Goal: Task Accomplishment & Management: Use online tool/utility

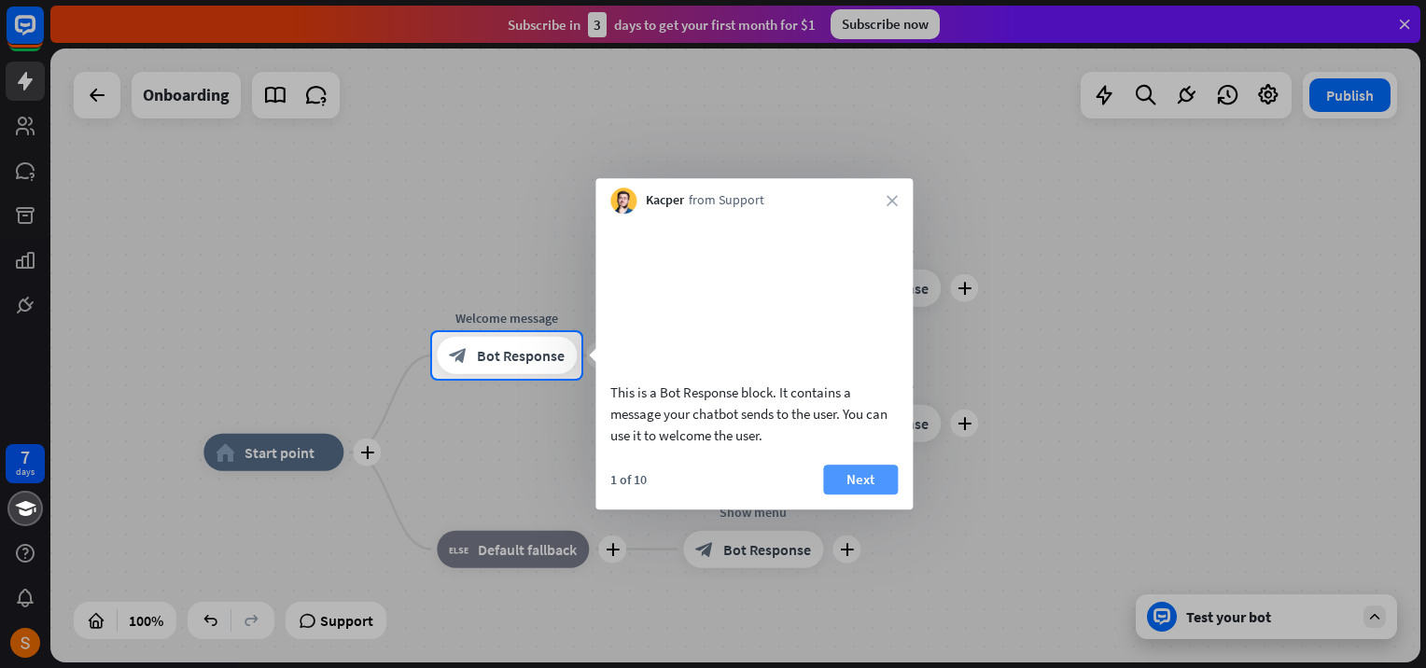
click at [855, 495] on button "Next" at bounding box center [860, 480] width 75 height 30
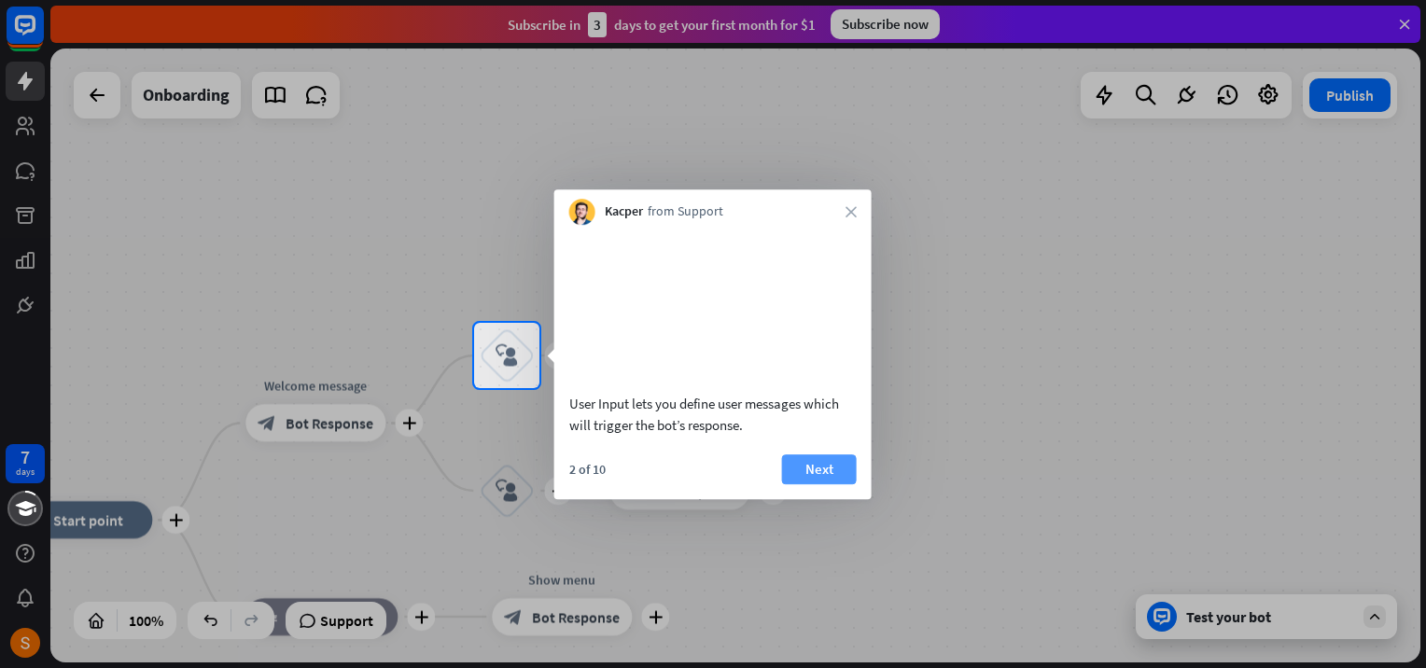
click at [811, 484] on button "Next" at bounding box center [819, 469] width 75 height 30
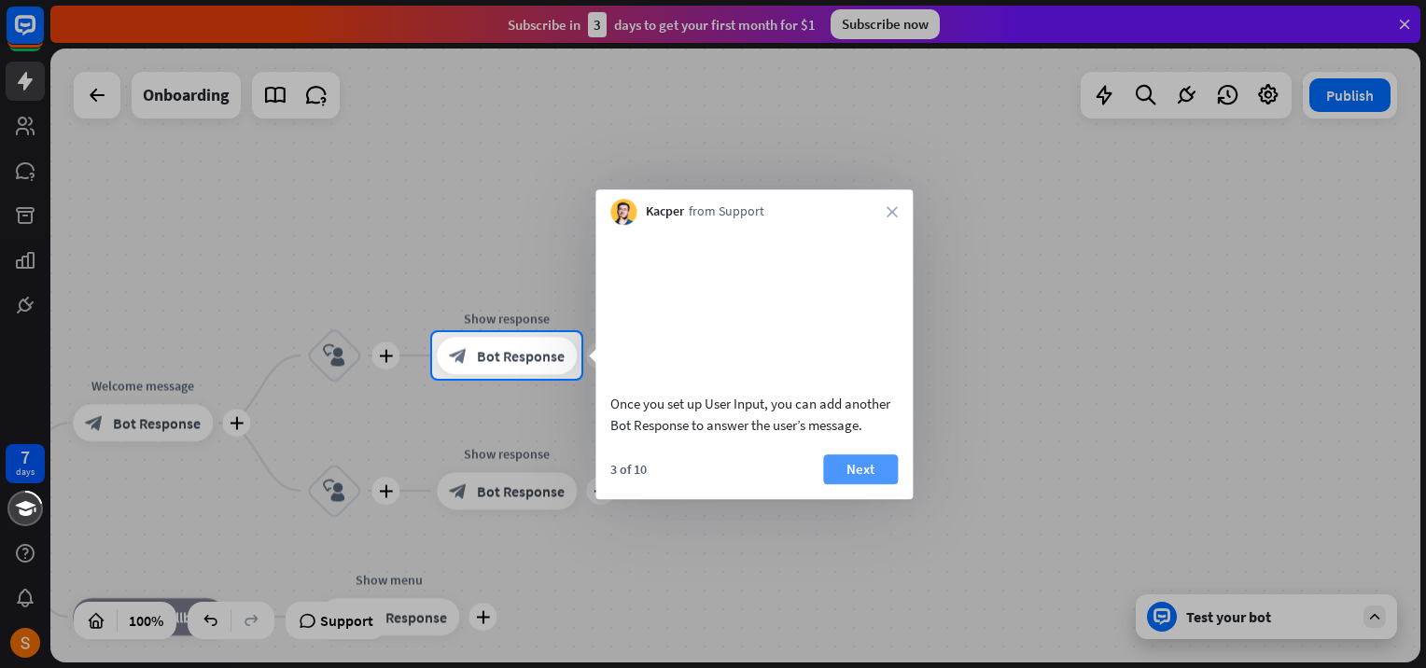
click at [847, 484] on button "Next" at bounding box center [860, 469] width 75 height 30
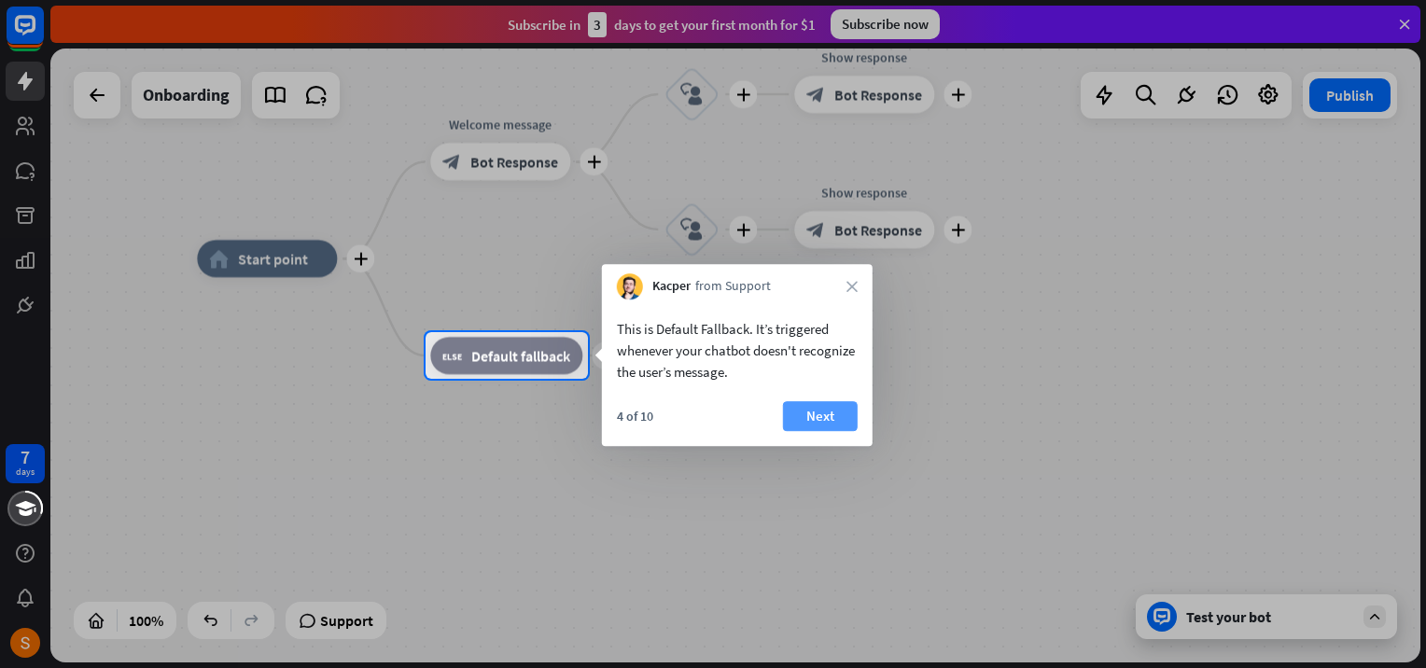
click at [844, 416] on button "Next" at bounding box center [820, 416] width 75 height 30
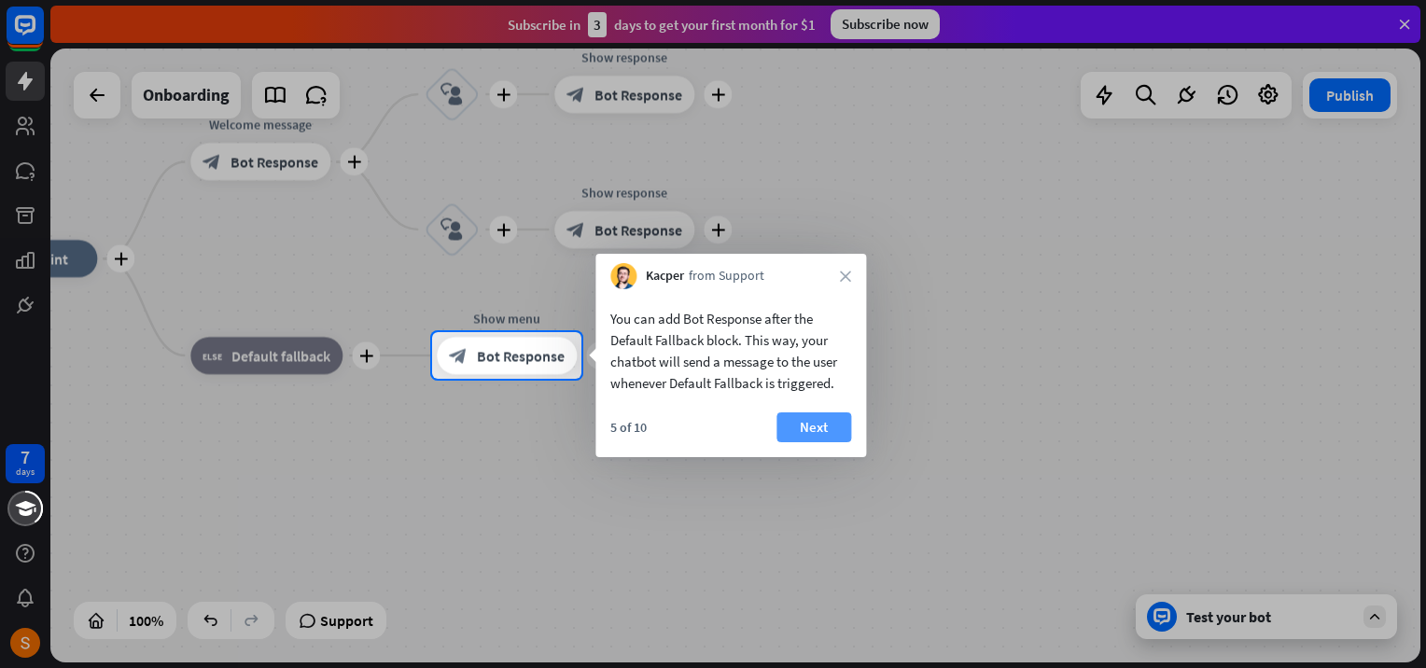
click at [836, 427] on button "Next" at bounding box center [813, 427] width 75 height 30
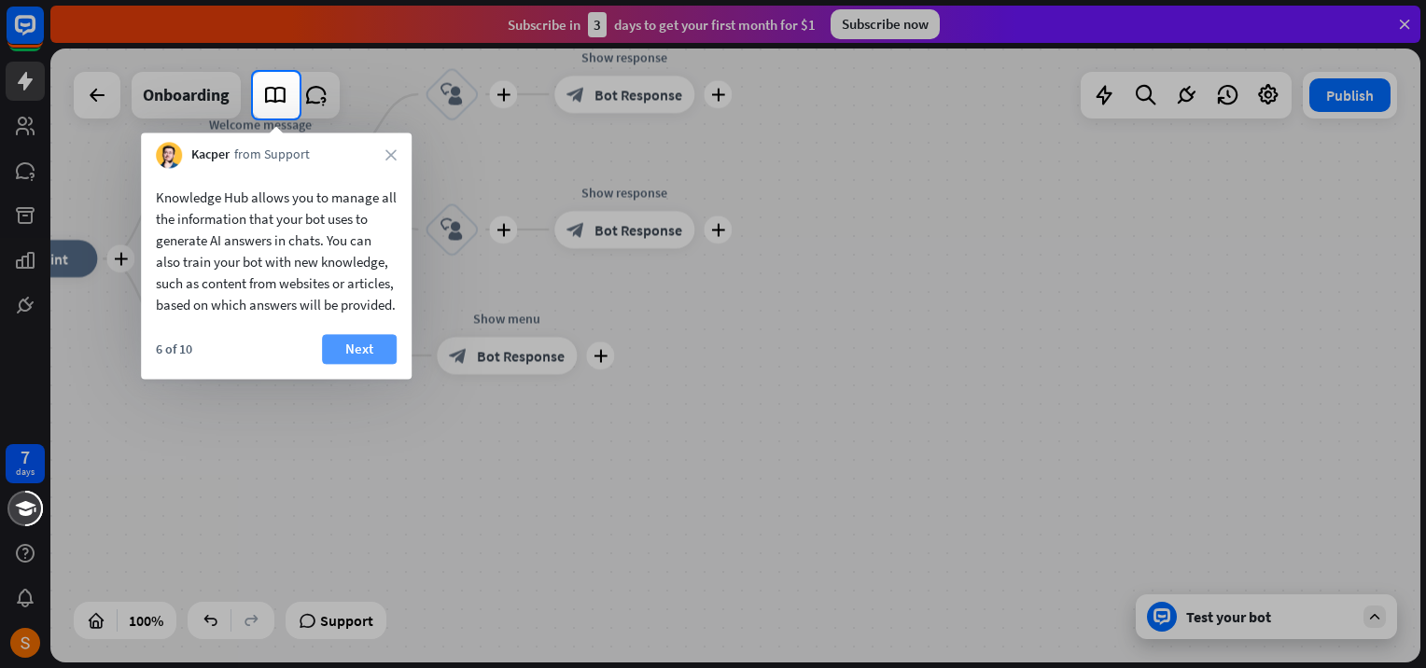
click at [372, 364] on button "Next" at bounding box center [359, 349] width 75 height 30
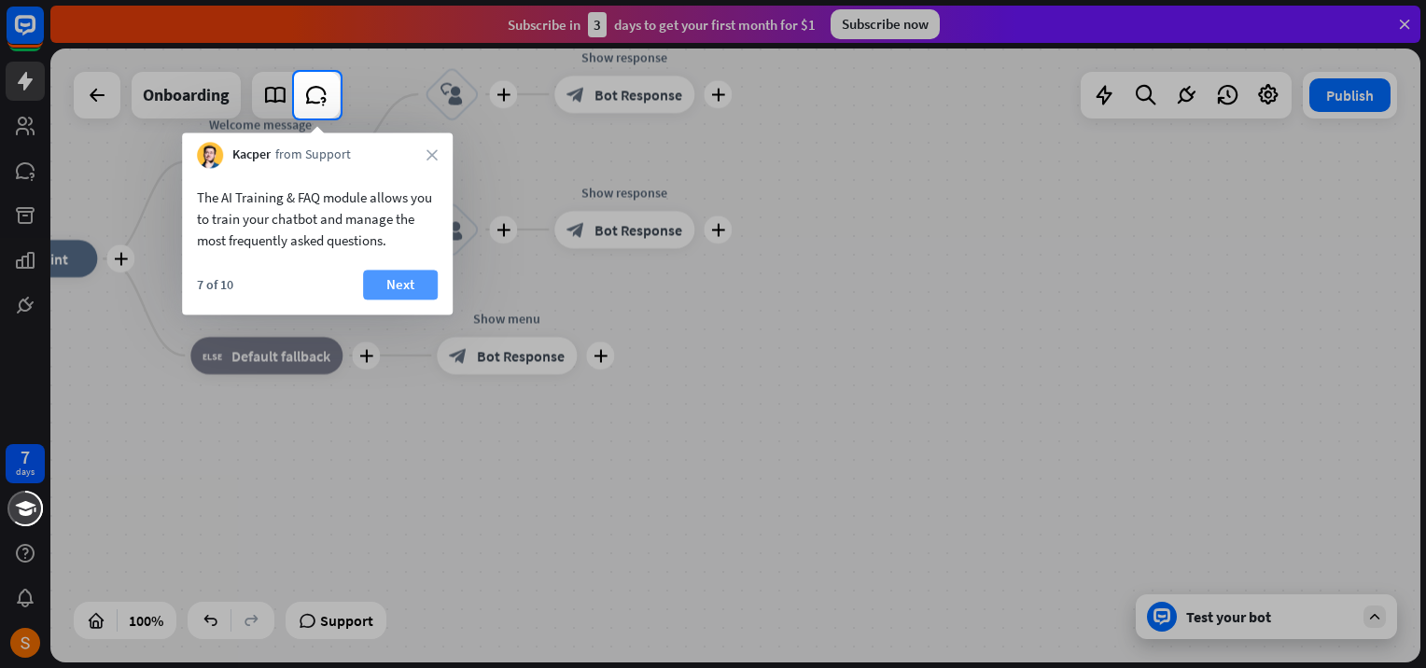
click at [397, 284] on button "Next" at bounding box center [400, 285] width 75 height 30
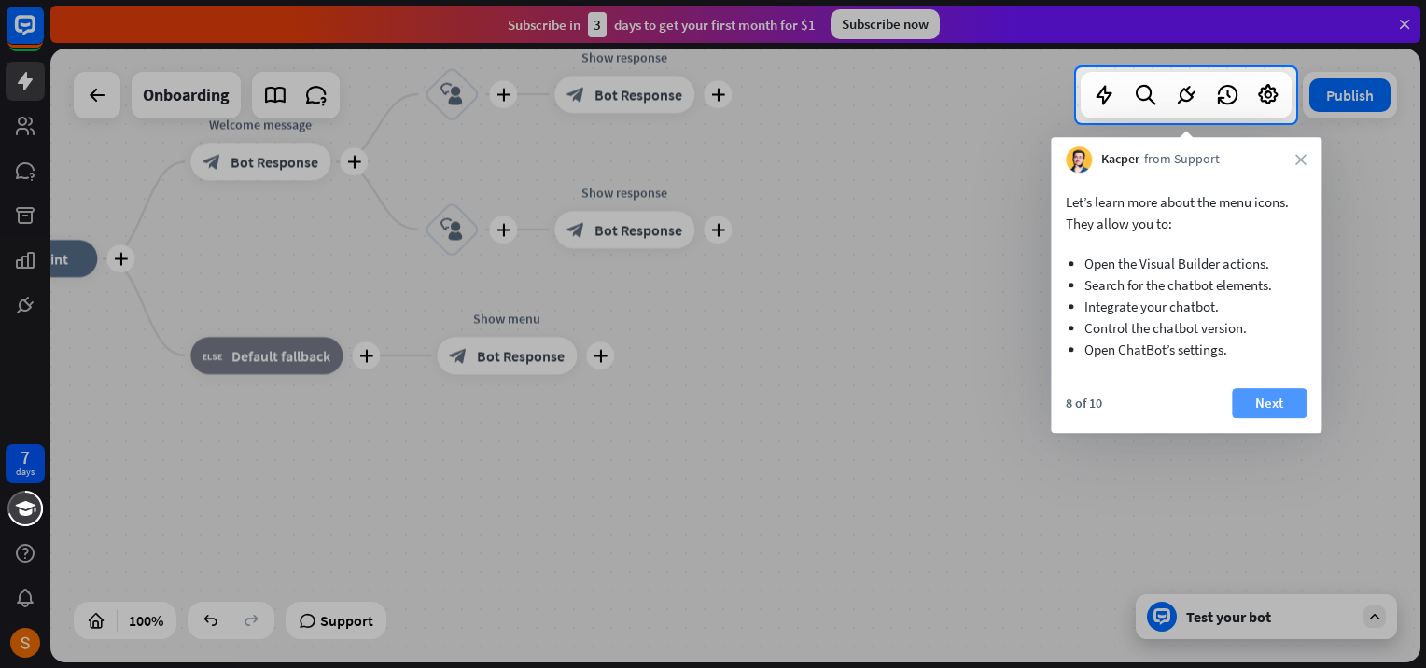
click at [1237, 392] on button "Next" at bounding box center [1269, 403] width 75 height 30
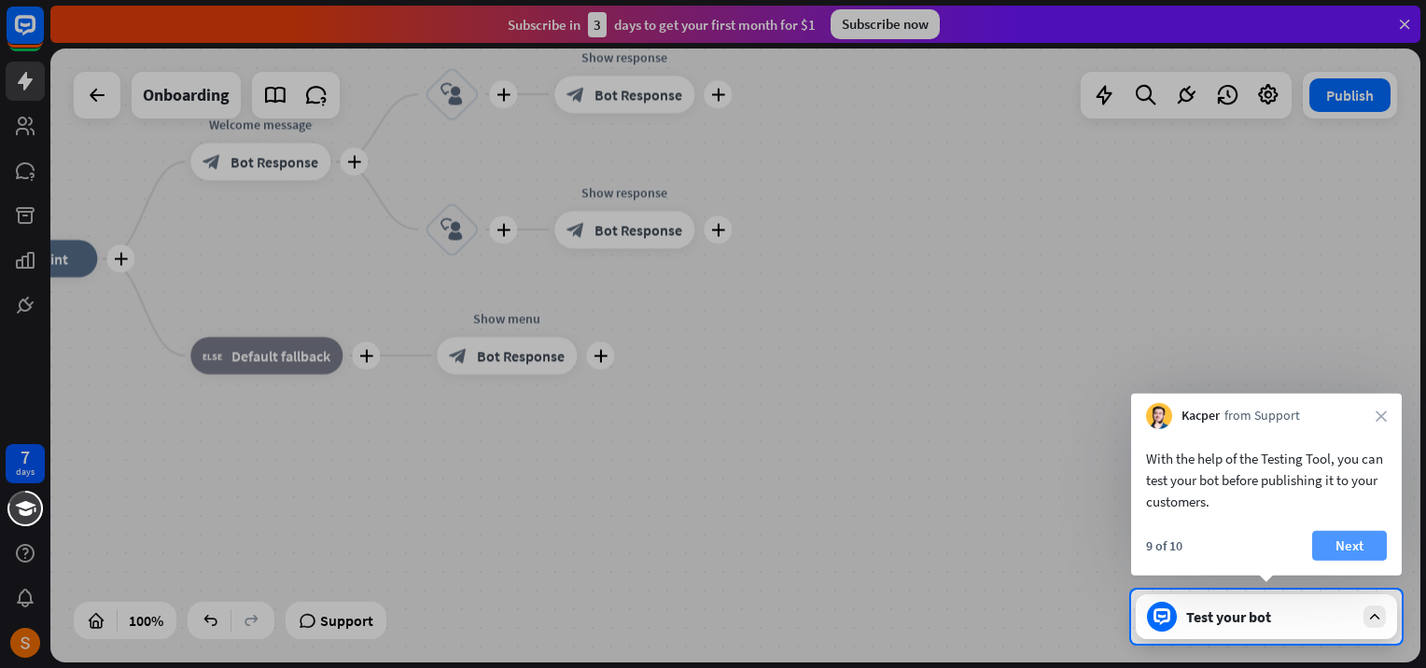
click at [1349, 532] on button "Next" at bounding box center [1349, 546] width 75 height 30
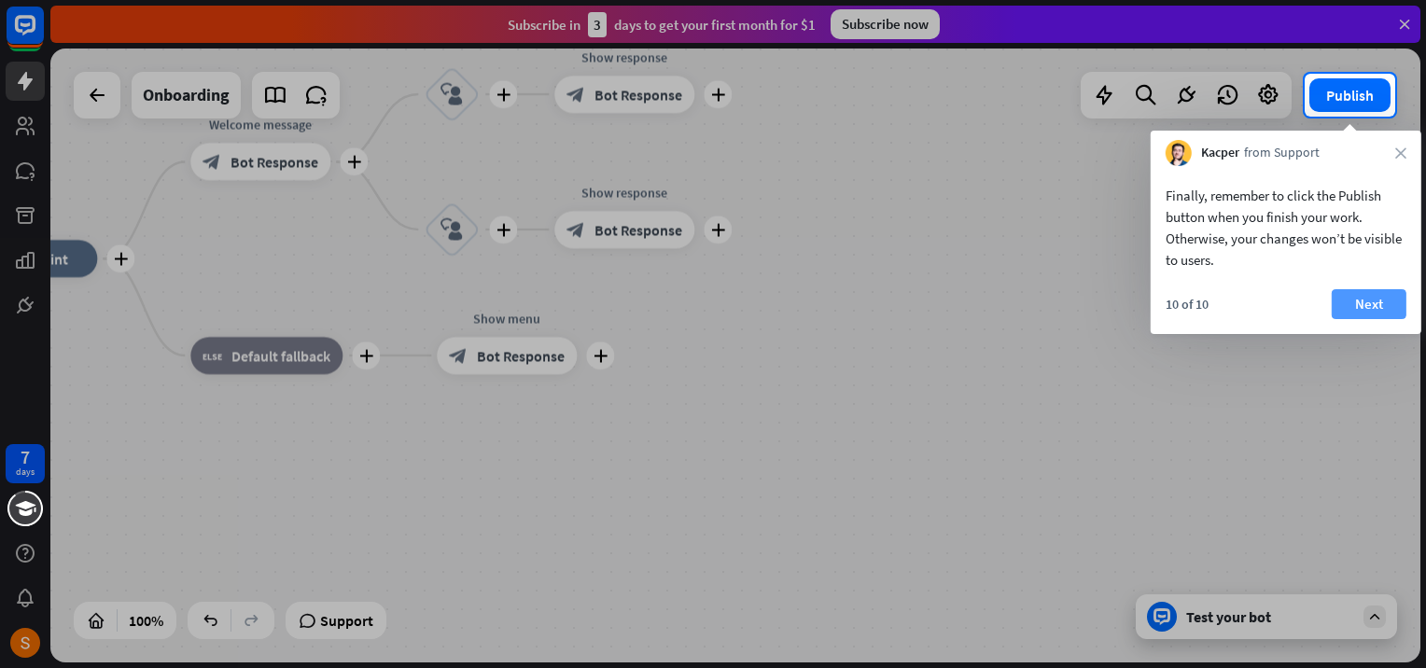
click at [1346, 297] on button "Next" at bounding box center [1369, 304] width 75 height 30
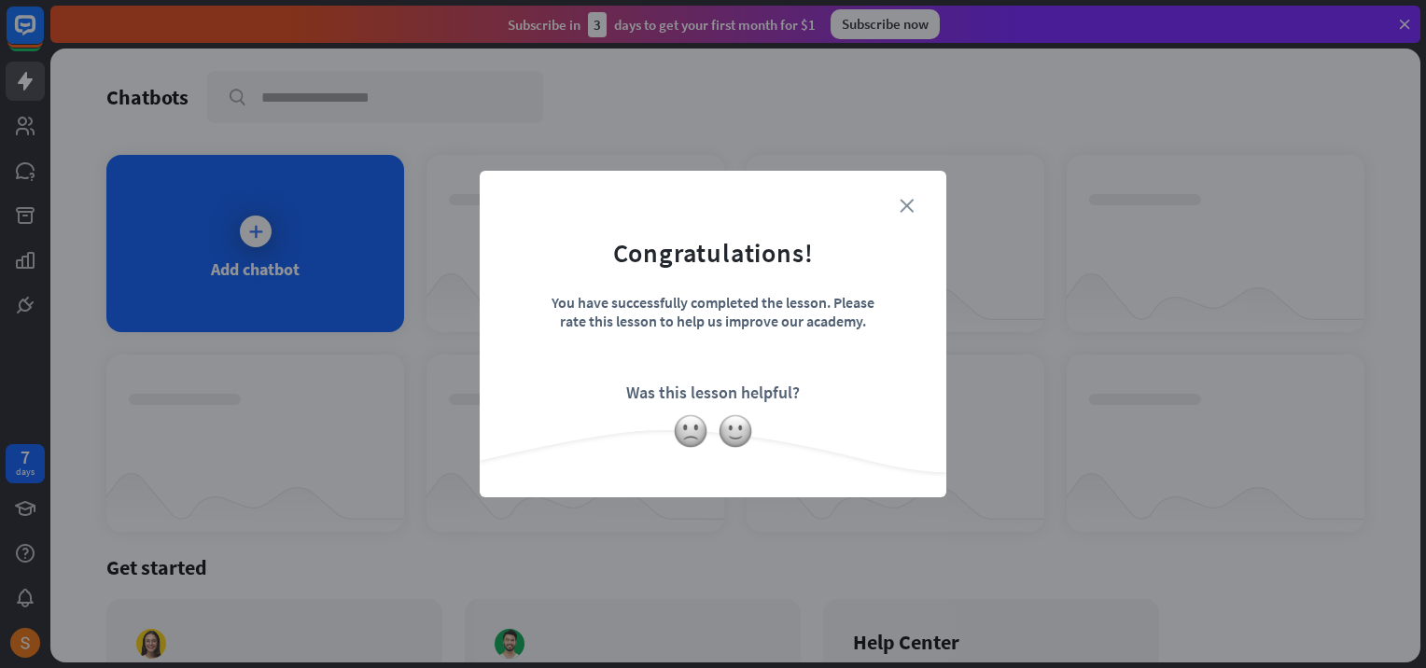
click at [913, 203] on icon "close" at bounding box center [907, 206] width 14 height 14
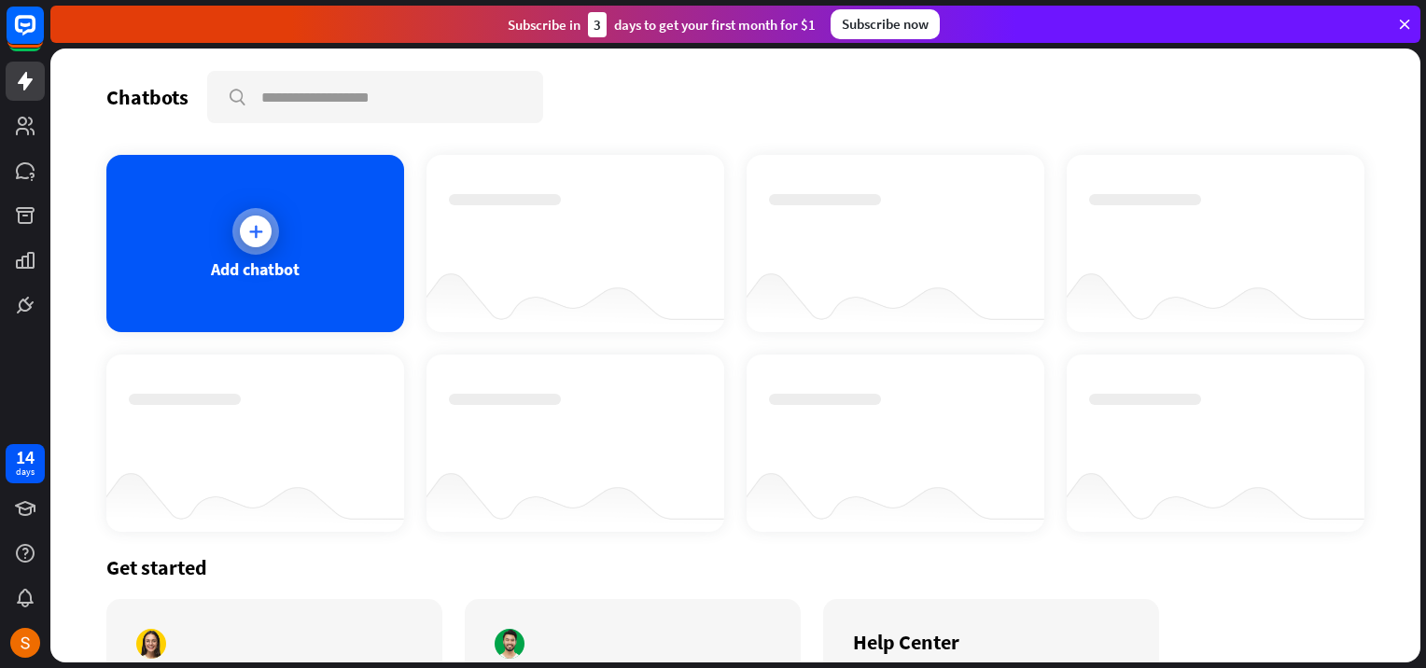
click at [287, 244] on div "Add chatbot" at bounding box center [255, 243] width 298 height 177
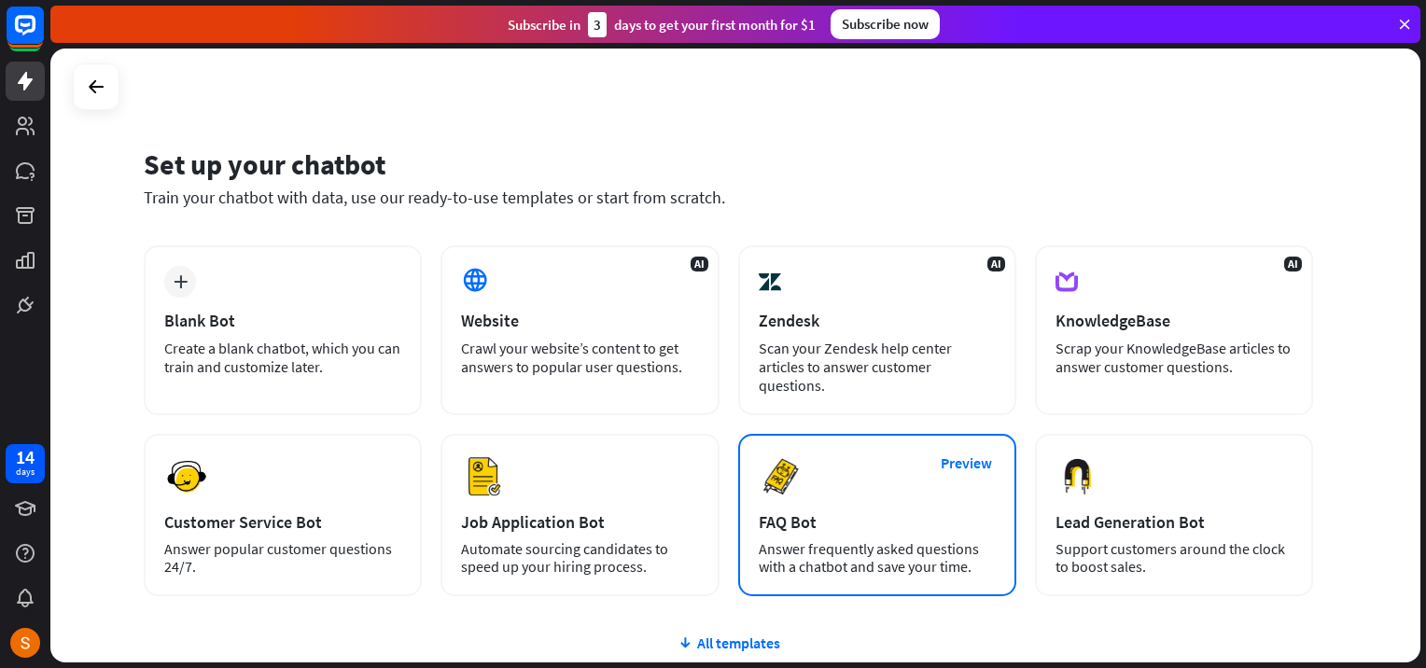
click at [796, 478] on img at bounding box center [781, 476] width 45 height 45
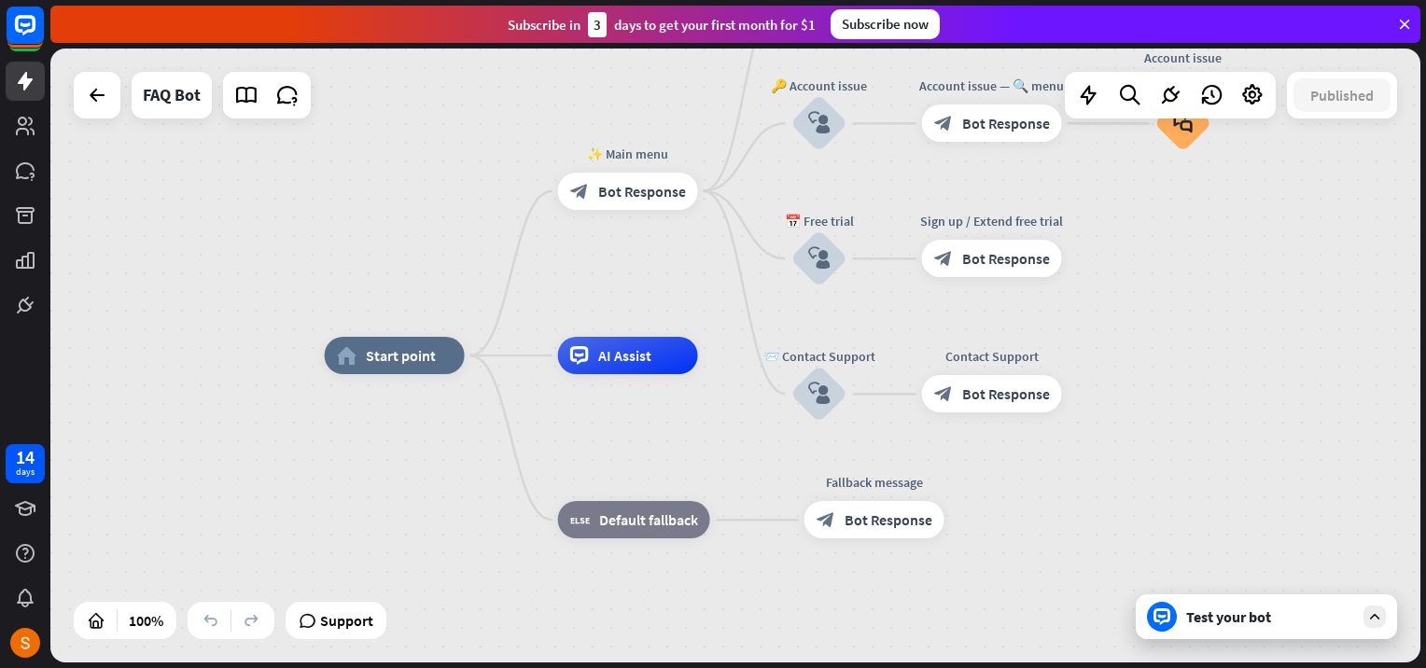
click at [1209, 623] on div "Test your bot" at bounding box center [1270, 616] width 168 height 19
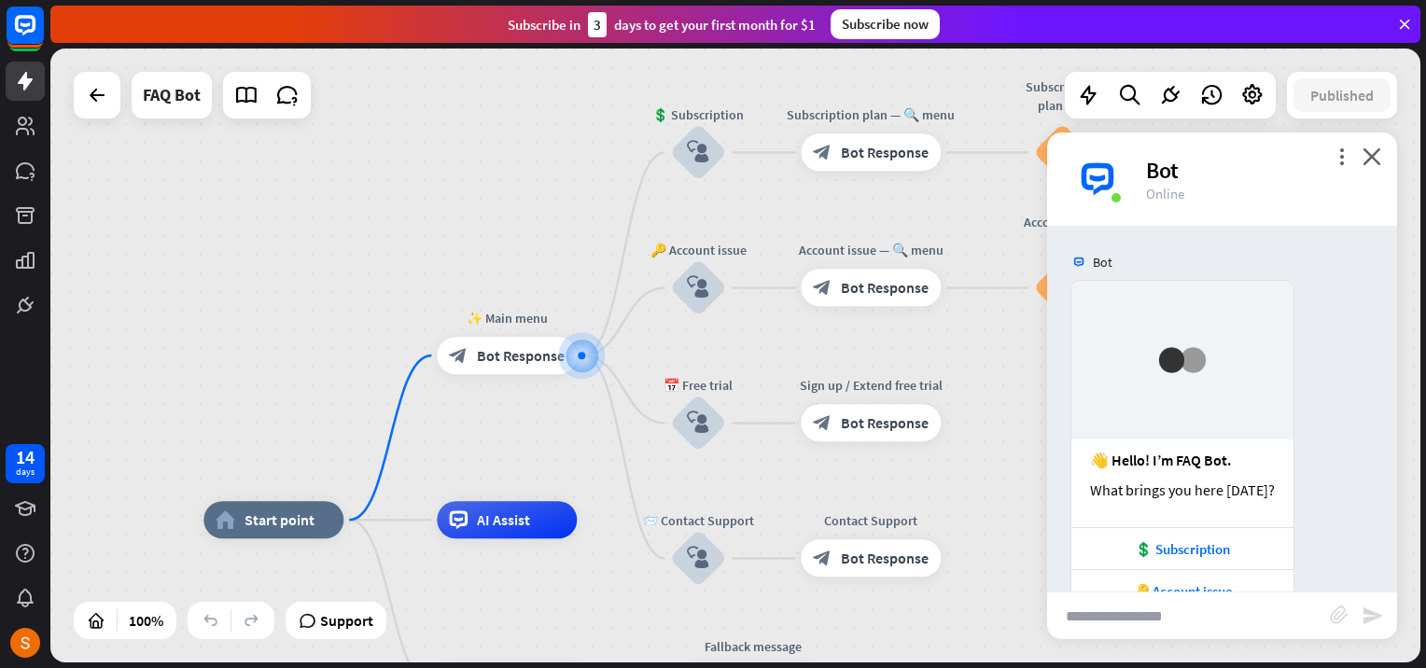
scroll to position [132, 0]
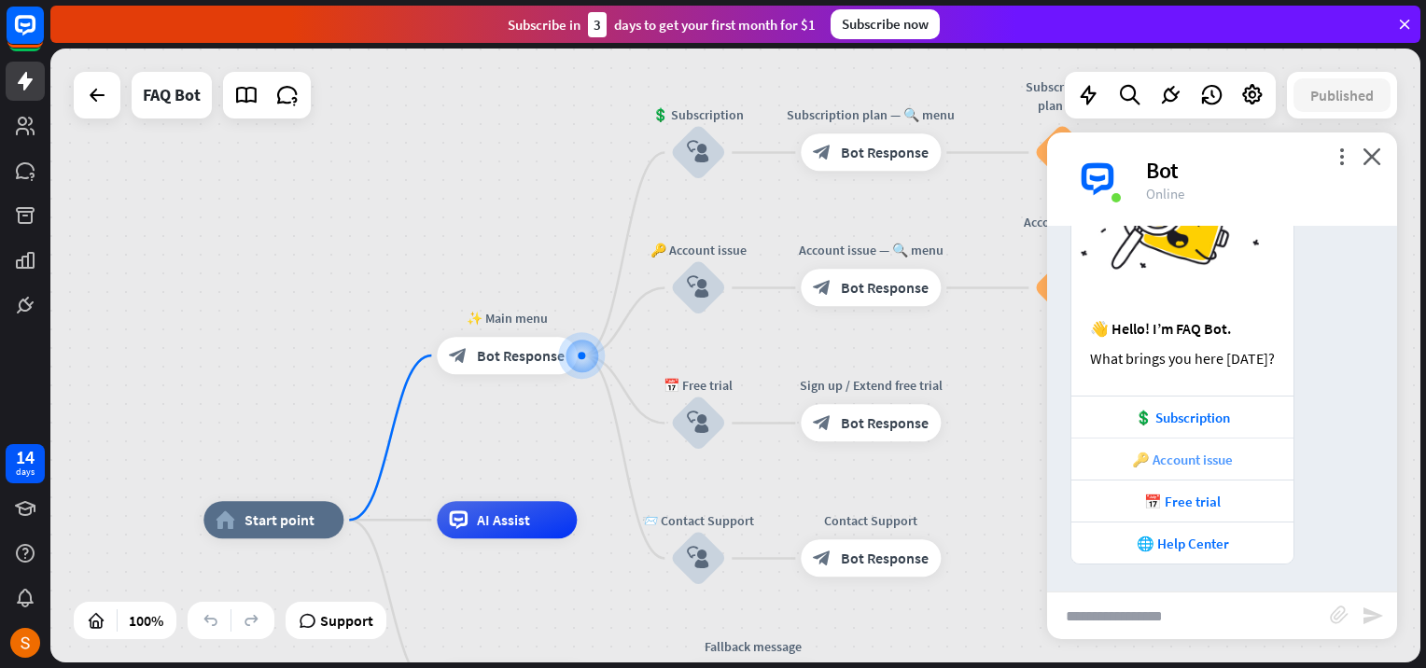
click at [1184, 455] on div "🔑 Account issue" at bounding box center [1182, 460] width 203 height 18
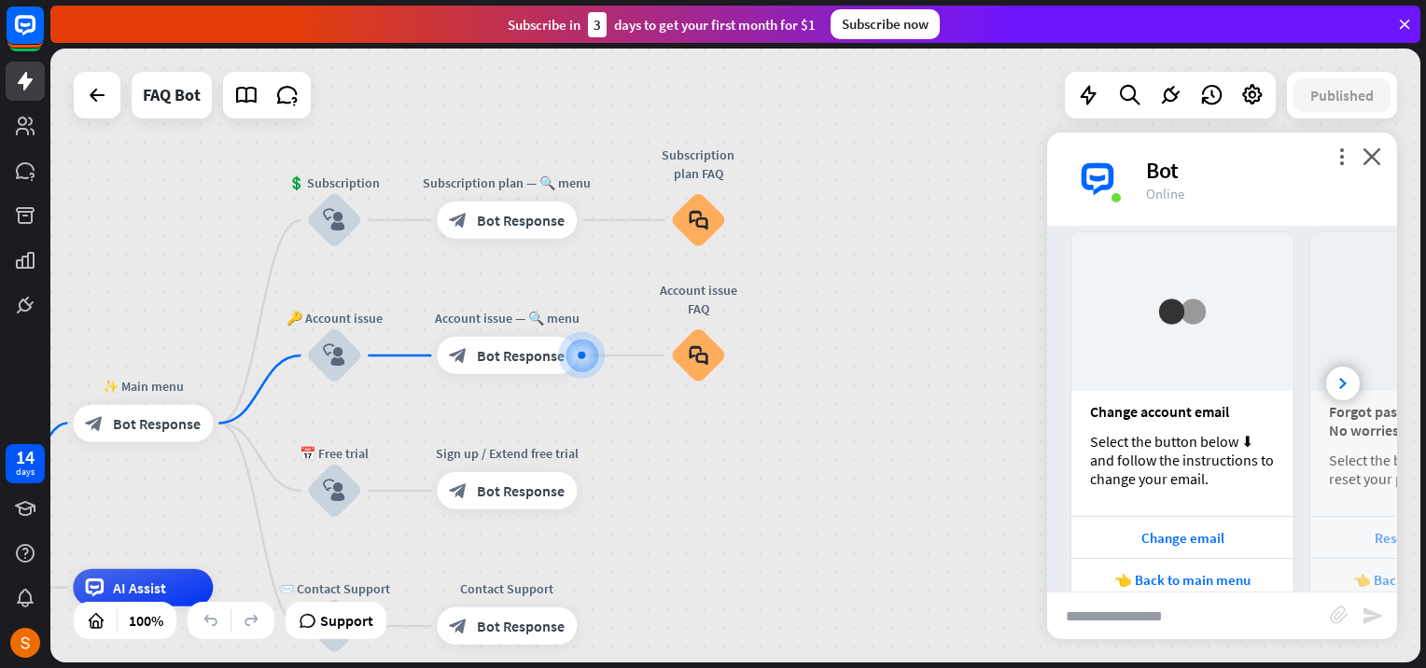
scroll to position [637, 0]
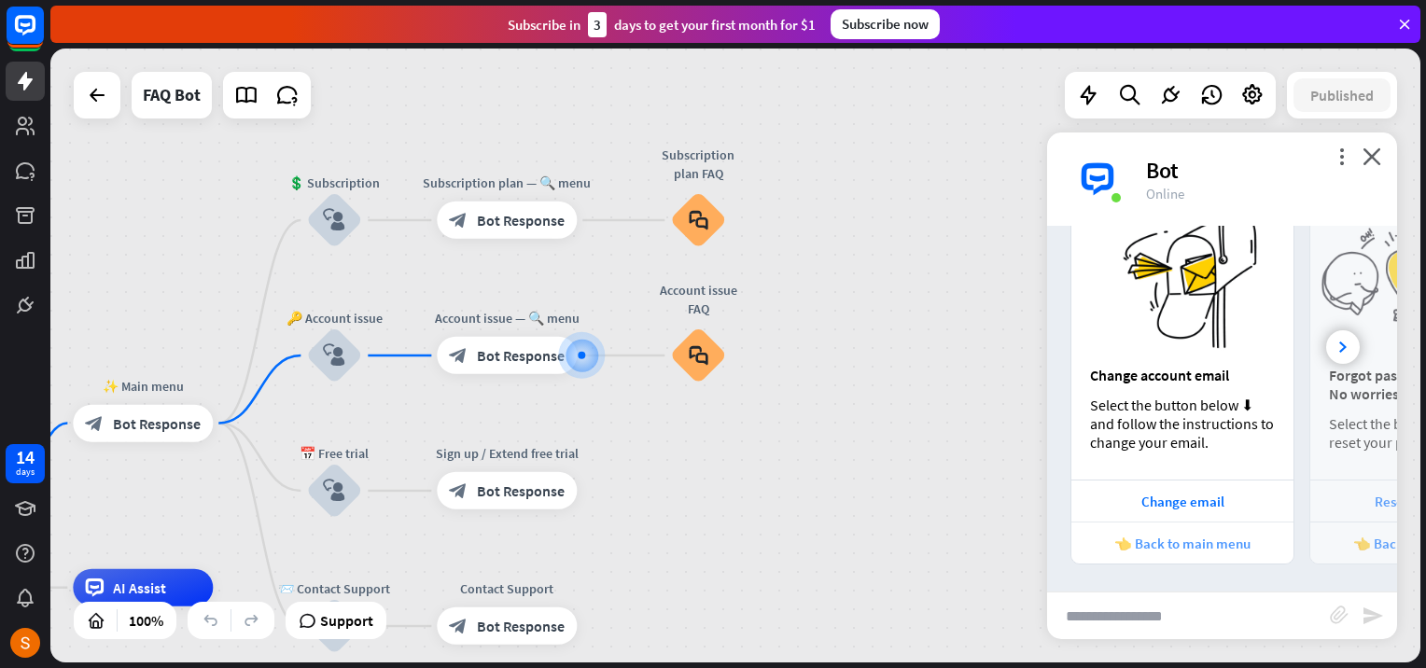
click at [1152, 541] on div "👈 Back to main menu" at bounding box center [1182, 544] width 203 height 18
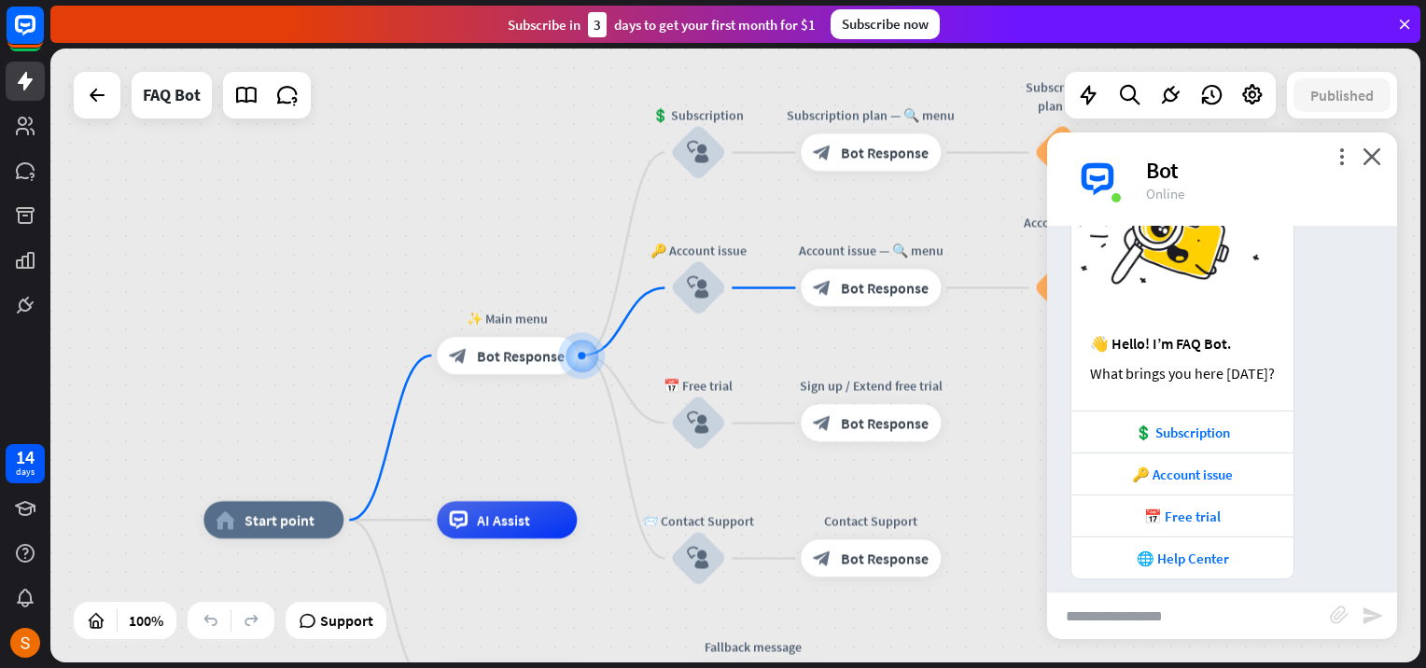
scroll to position [1190, 0]
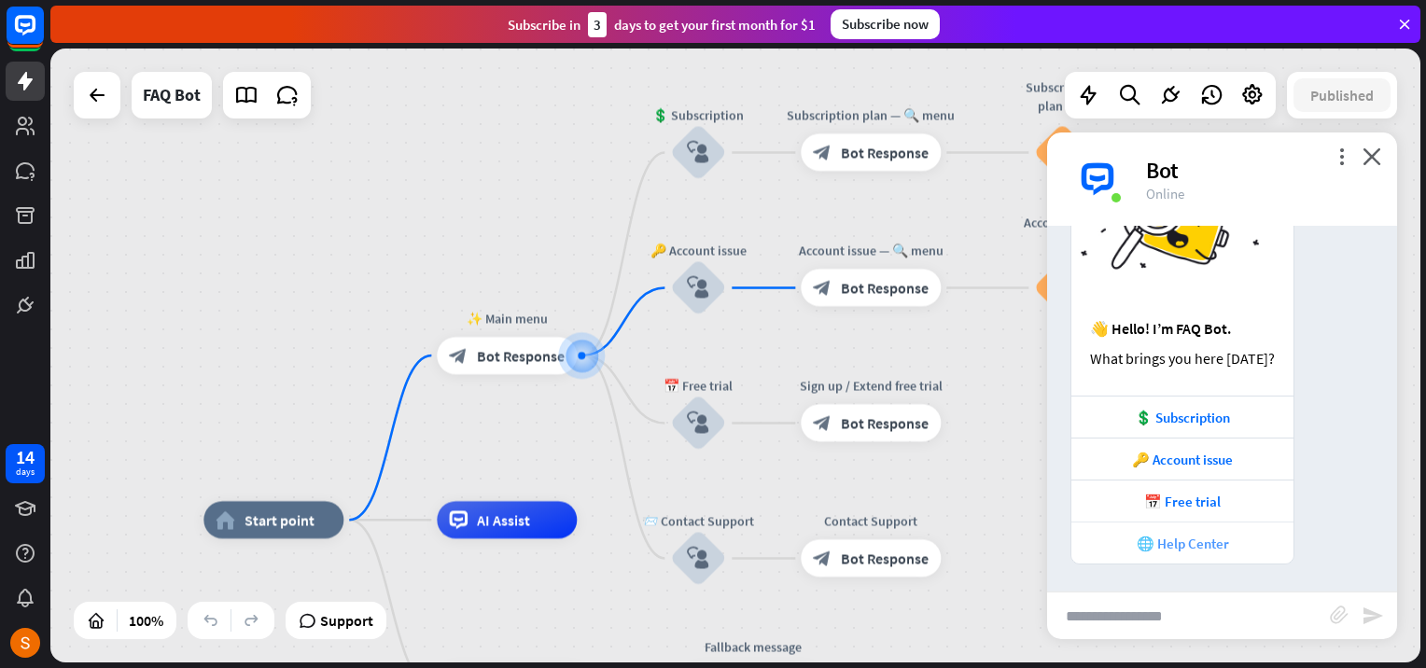
click at [1174, 549] on div "🌐 Help Center" at bounding box center [1182, 544] width 203 height 18
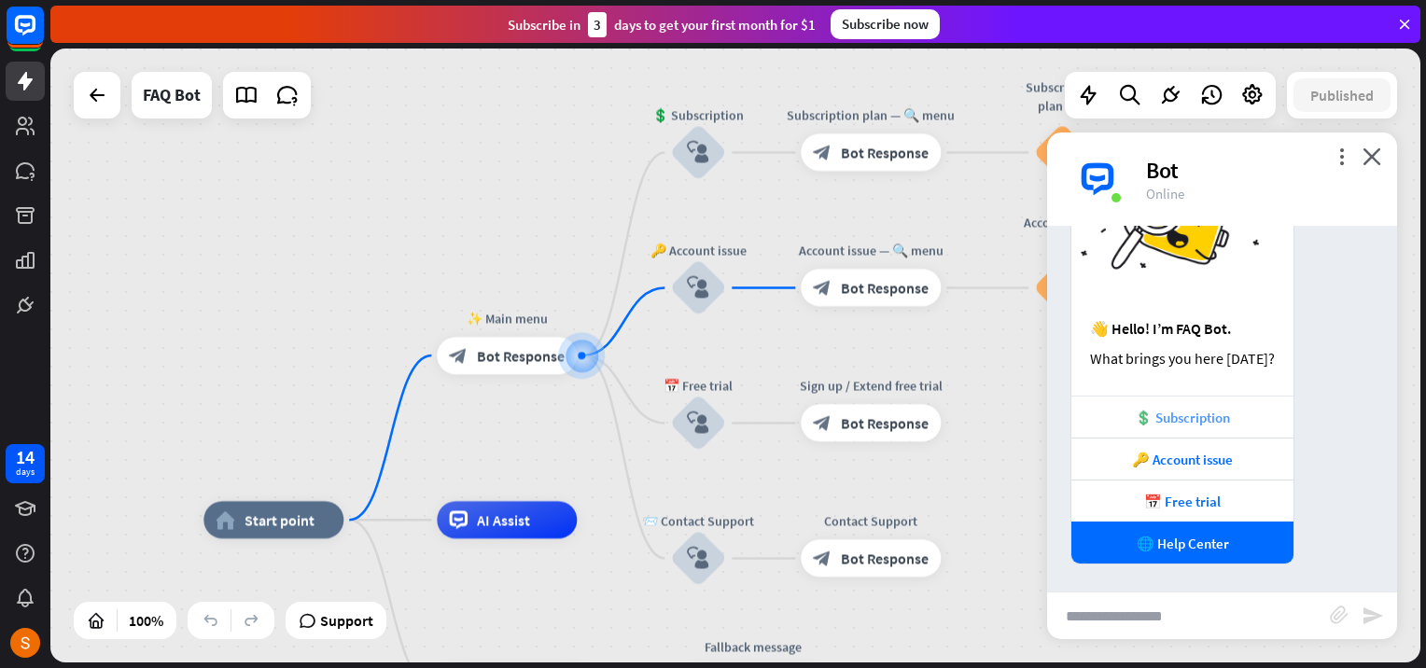
click at [1166, 411] on div "💲 Subscription" at bounding box center [1182, 418] width 203 height 18
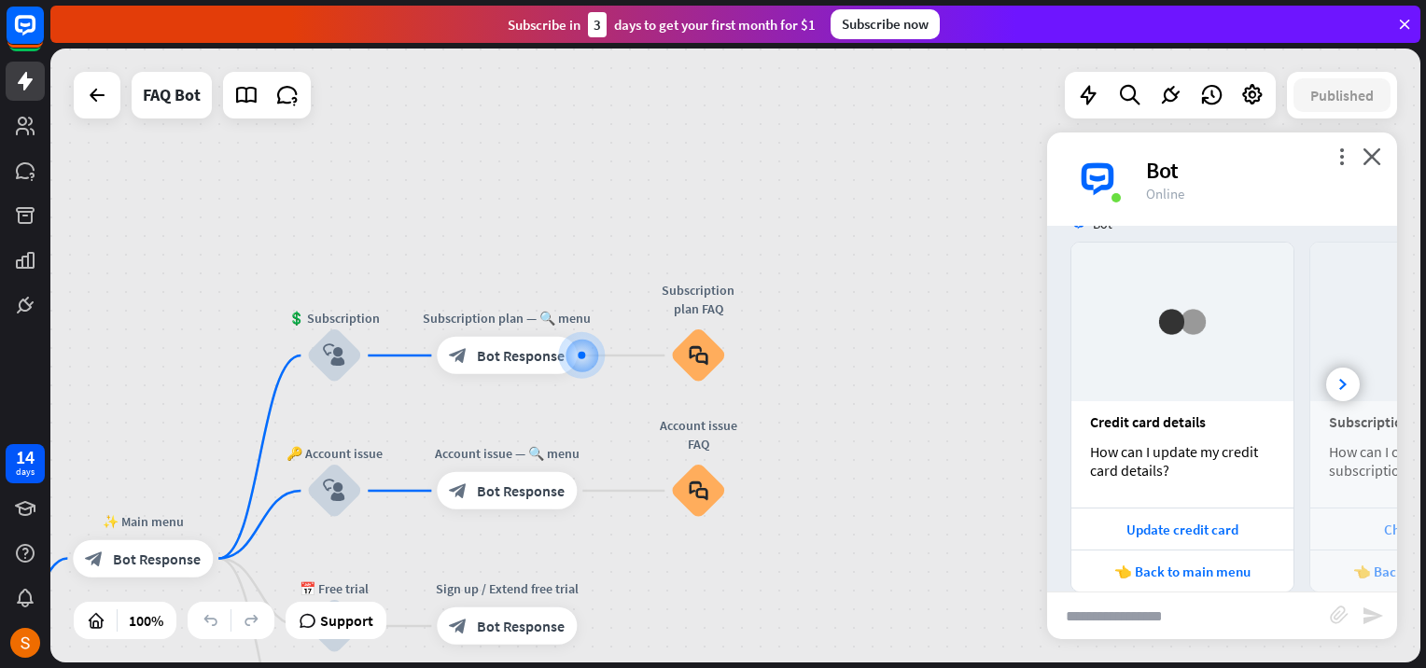
scroll to position [1676, 0]
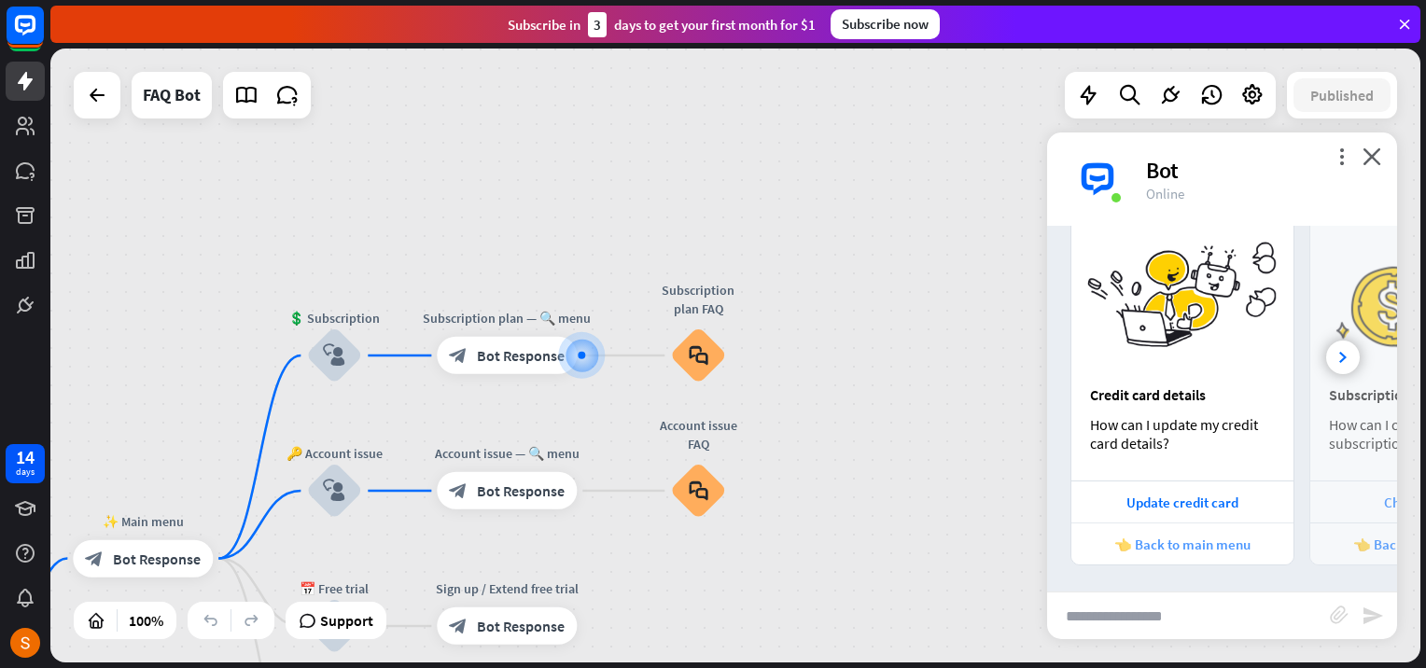
click at [1240, 541] on div "👈 Back to main menu" at bounding box center [1182, 545] width 203 height 18
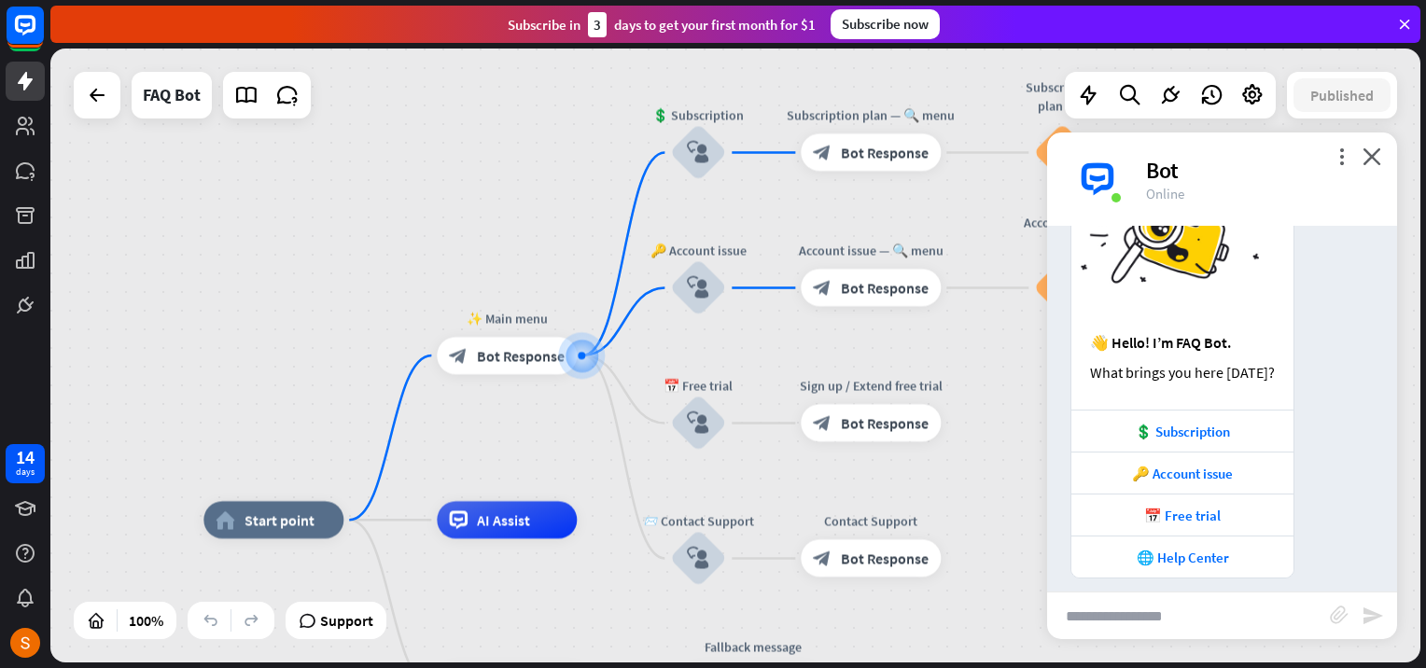
scroll to position [2228, 0]
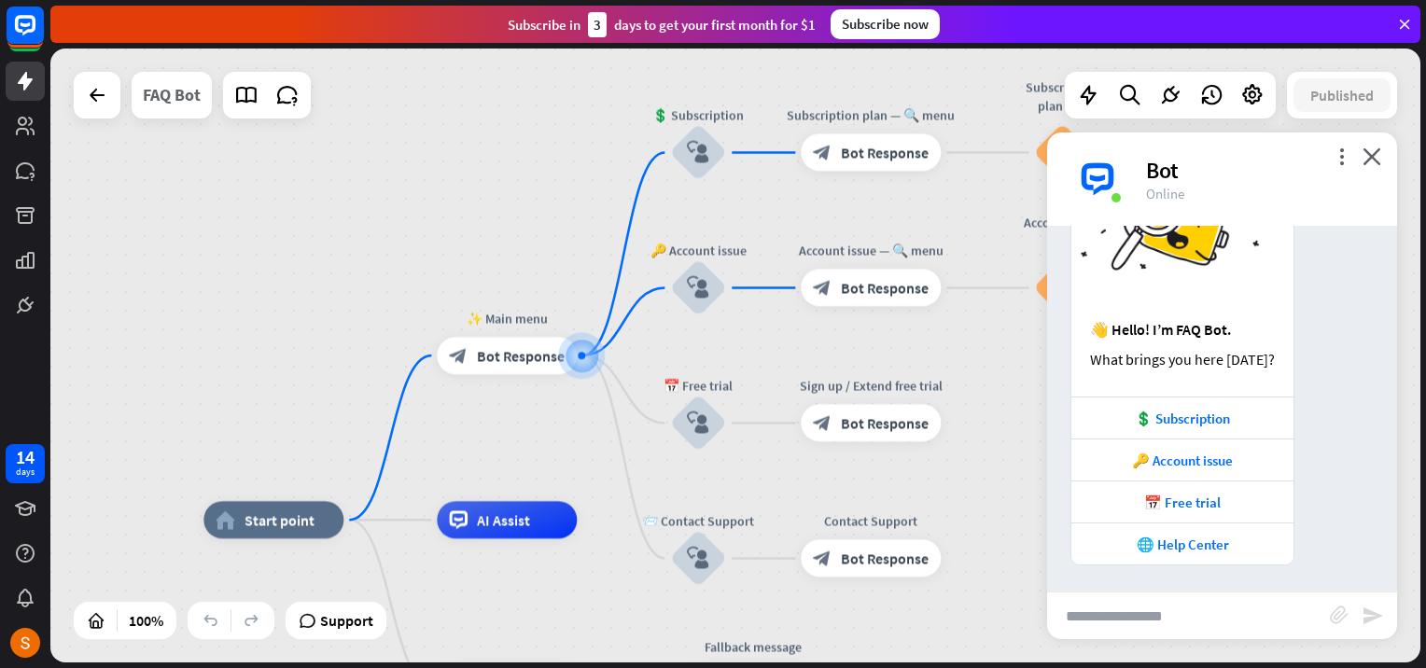
click at [172, 106] on div "FAQ Bot" at bounding box center [172, 95] width 58 height 47
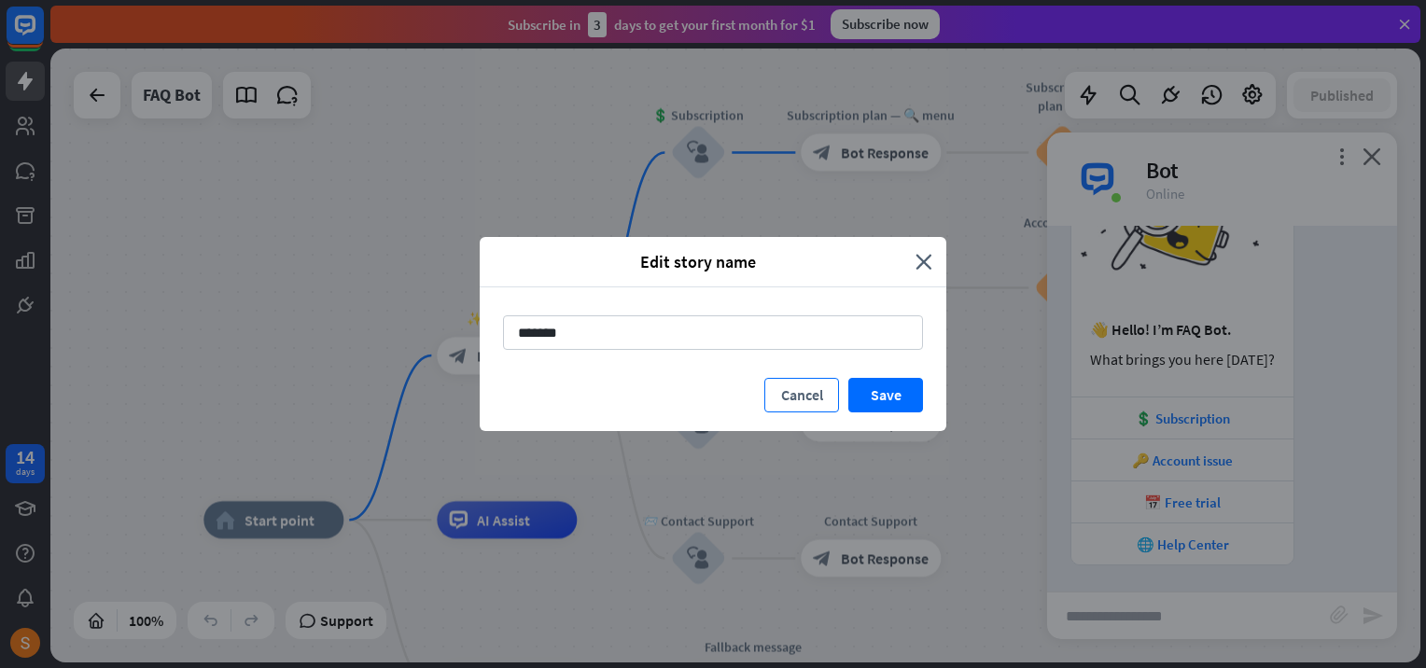
click at [774, 381] on button "Cancel" at bounding box center [801, 395] width 75 height 35
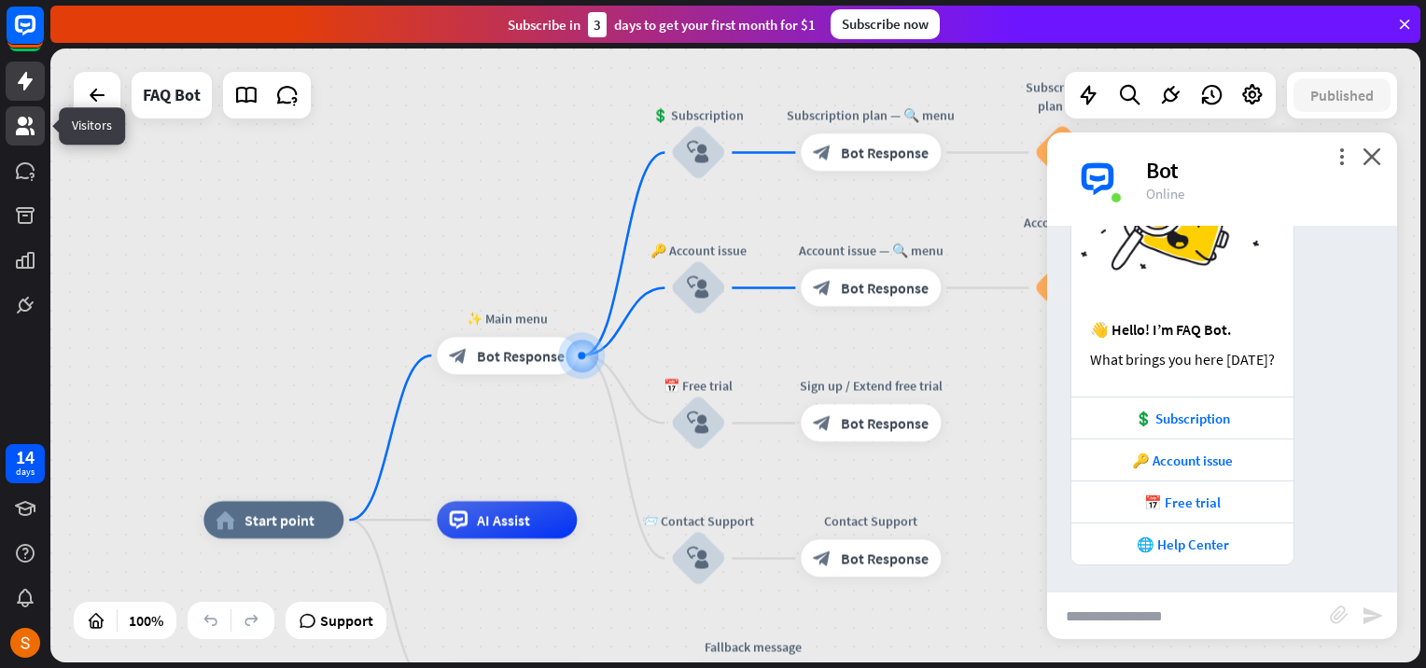
click at [26, 127] on icon at bounding box center [25, 126] width 22 height 22
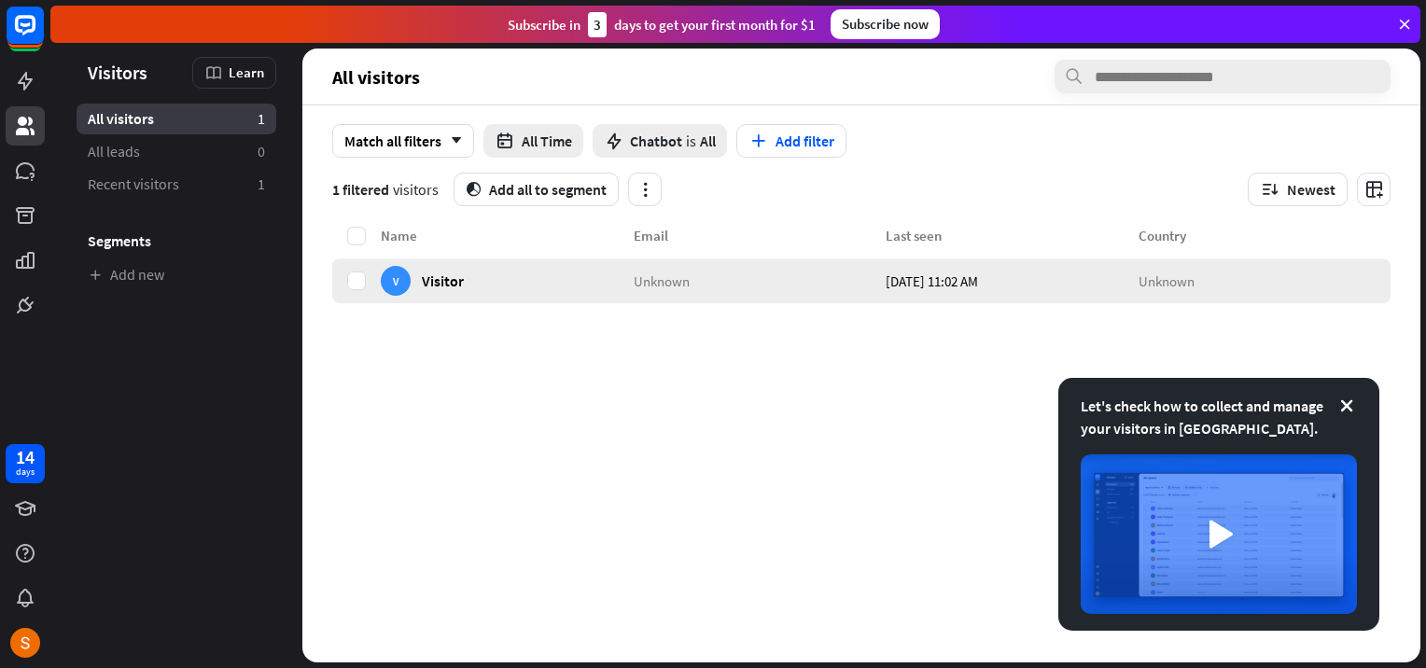
click at [1184, 281] on span "Unknown" at bounding box center [1166, 281] width 56 height 18
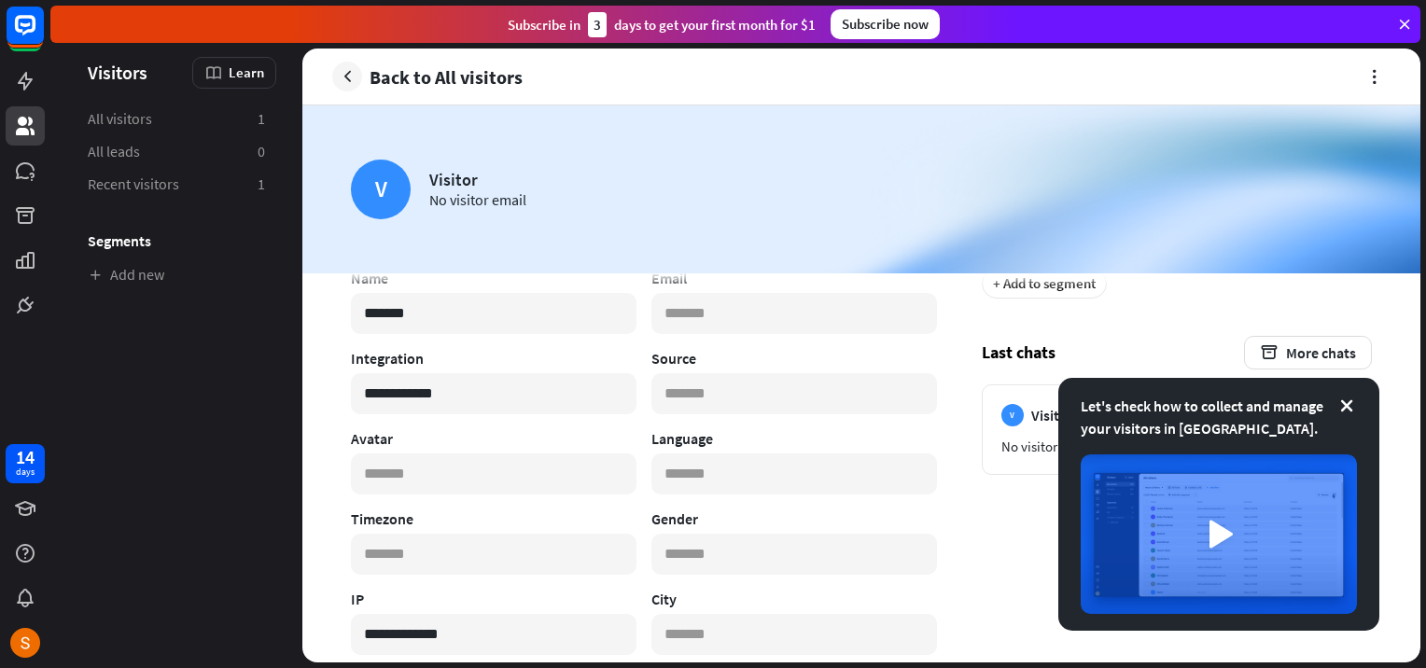
scroll to position [337, 0]
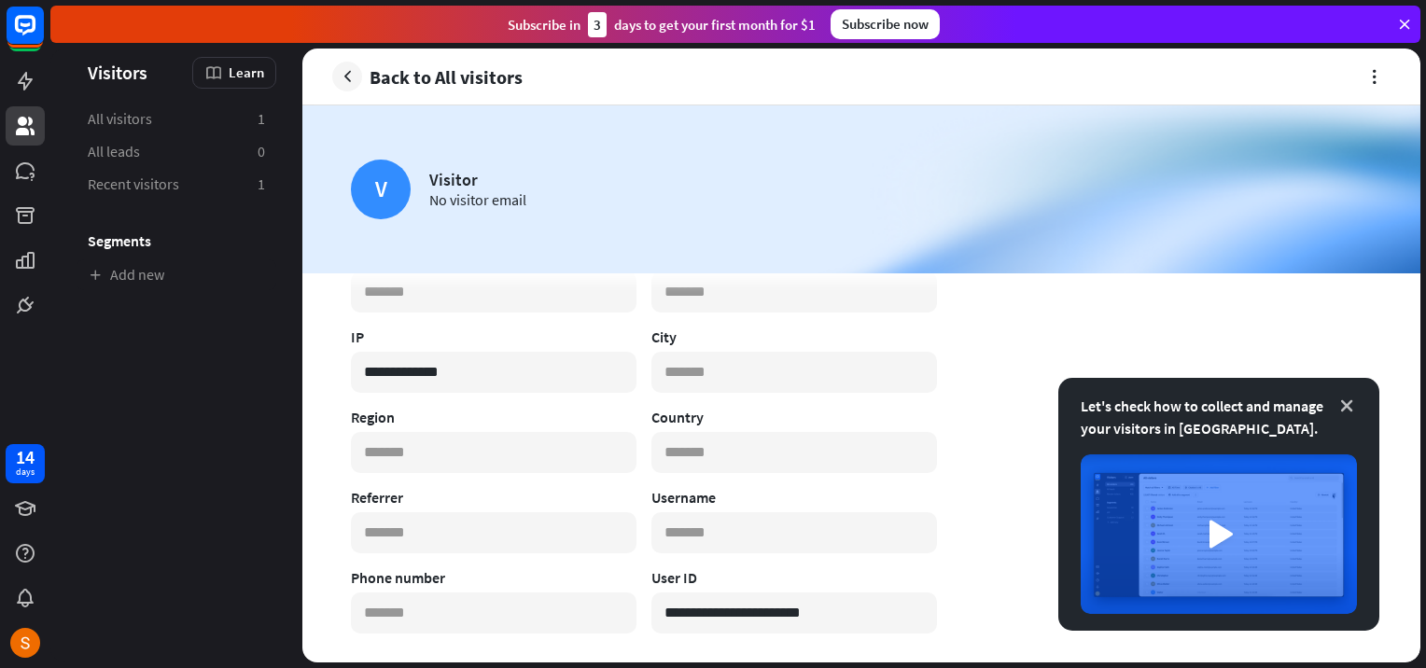
click at [1341, 411] on icon at bounding box center [1346, 406] width 19 height 19
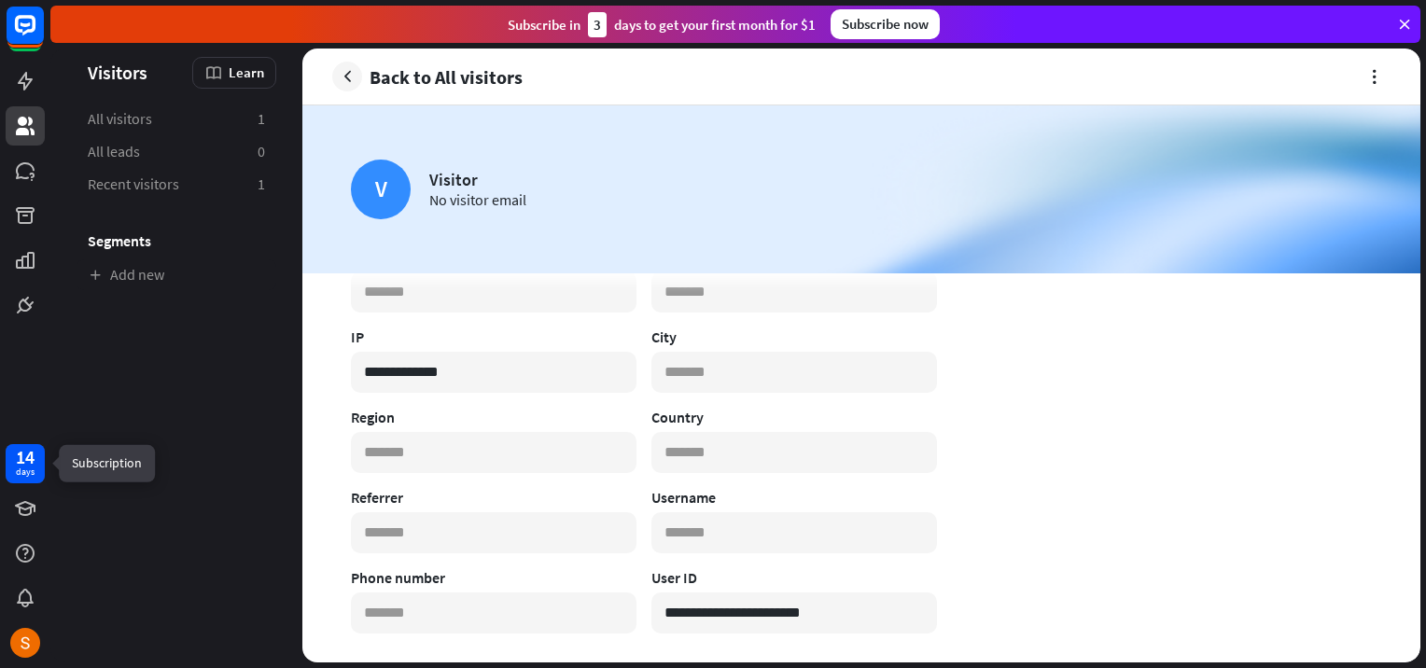
click at [29, 480] on div "14 days" at bounding box center [25, 463] width 39 height 39
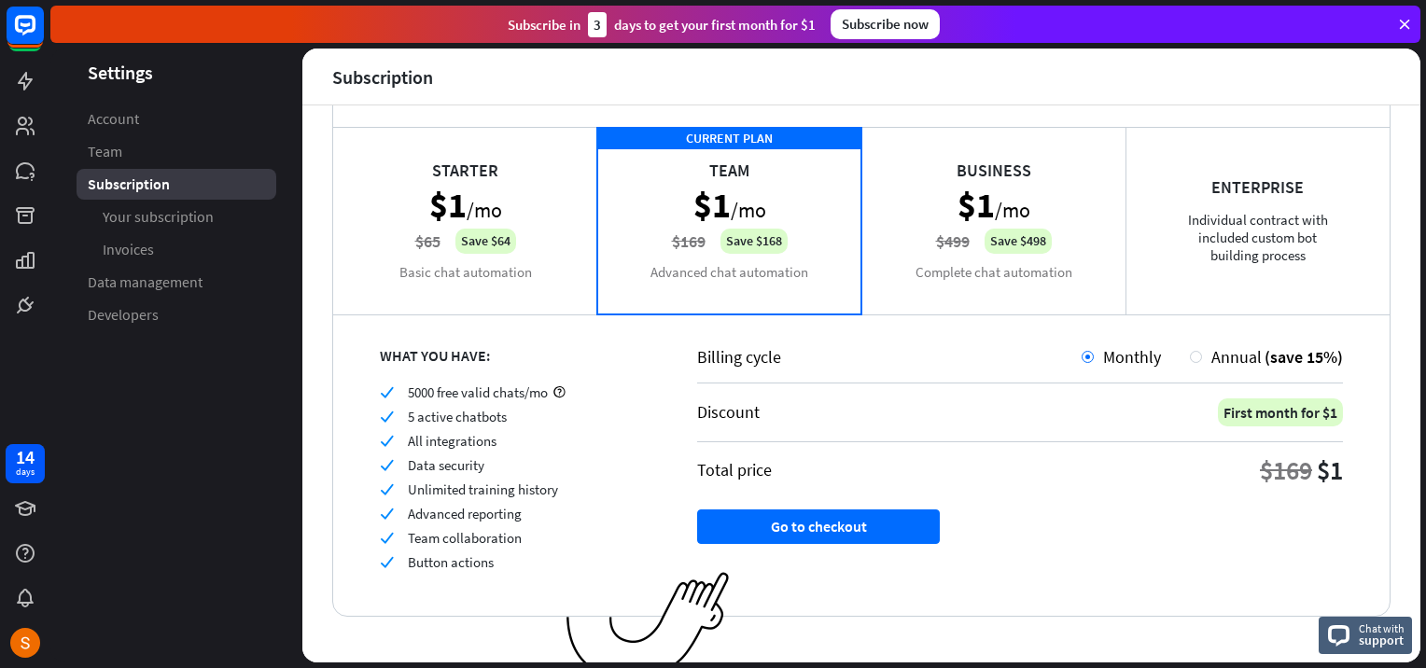
scroll to position [119, 0]
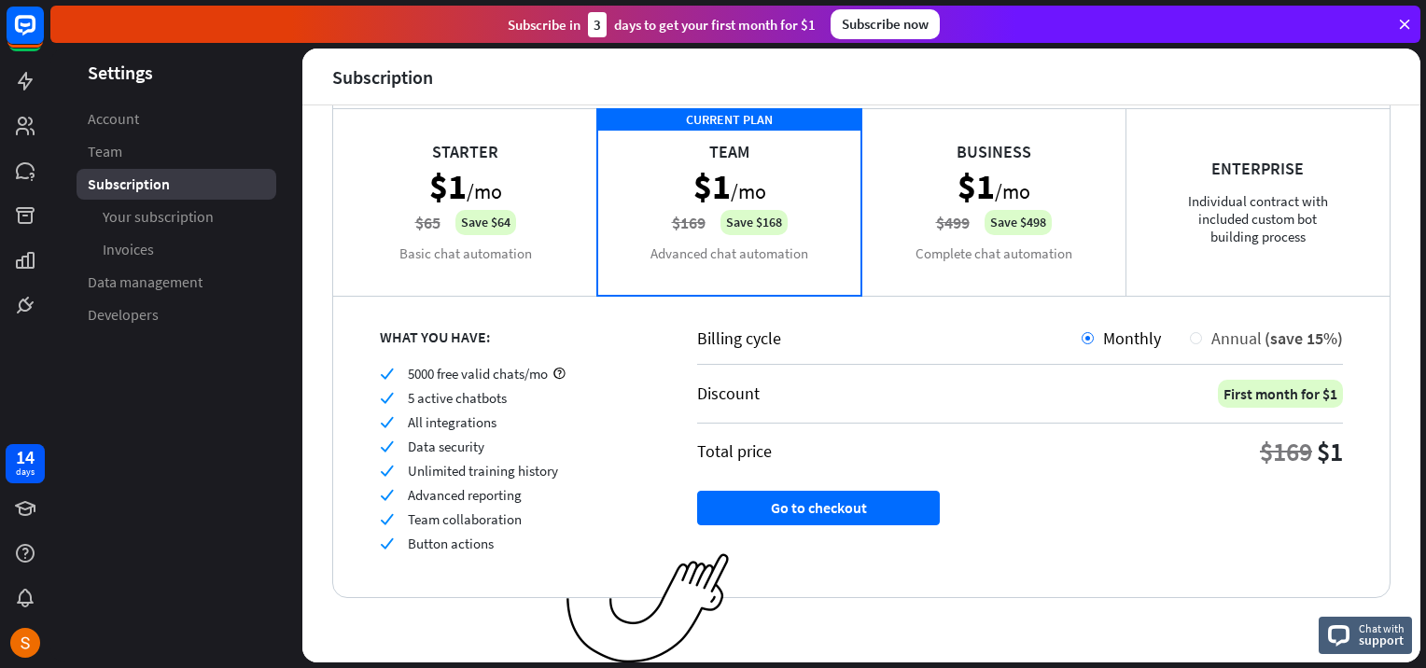
click at [1202, 331] on div "Annual (save 15%)" at bounding box center [1272, 338] width 141 height 21
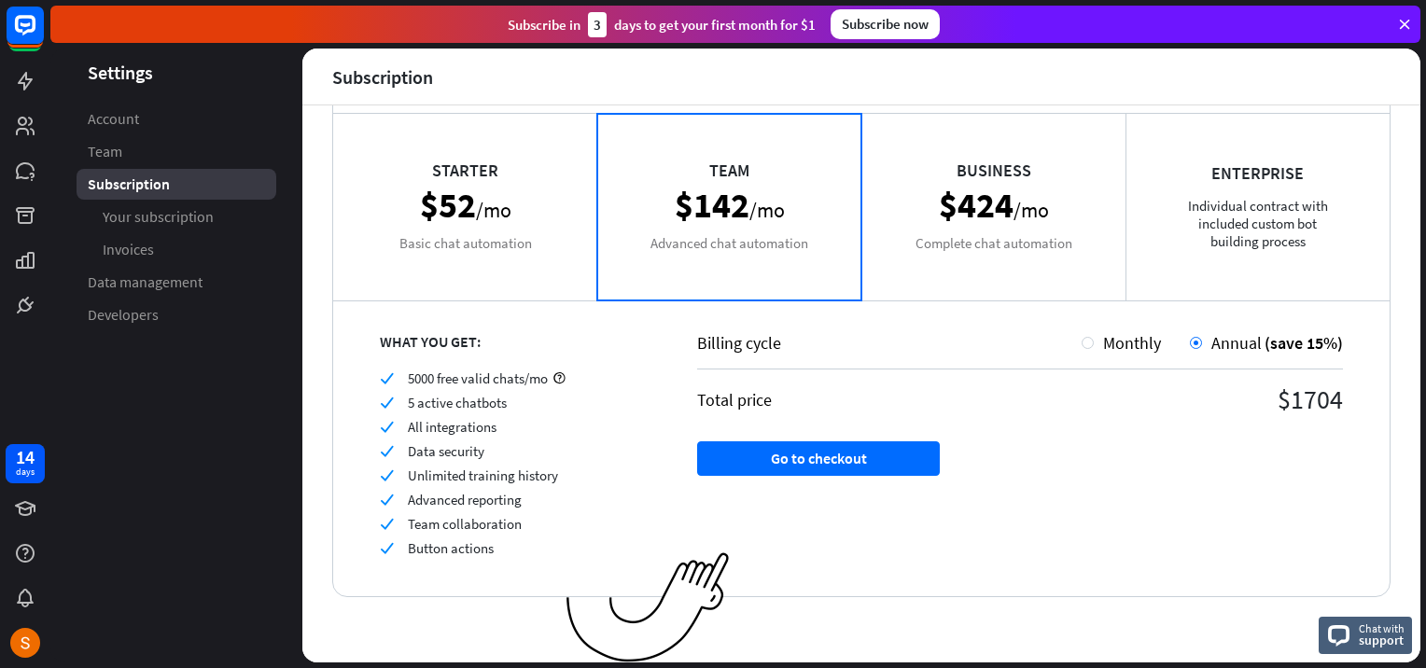
click at [428, 249] on div "Starter $52 /mo Basic chat automation" at bounding box center [465, 206] width 264 height 187
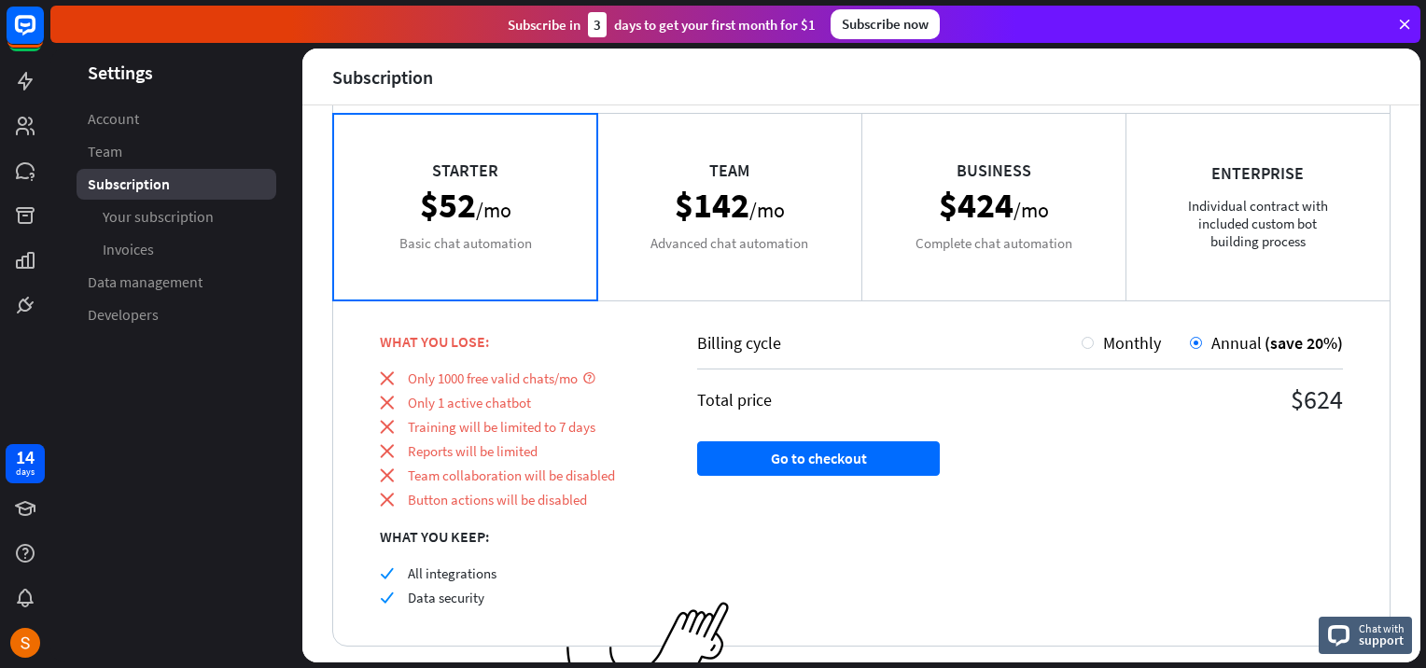
scroll to position [119, 0]
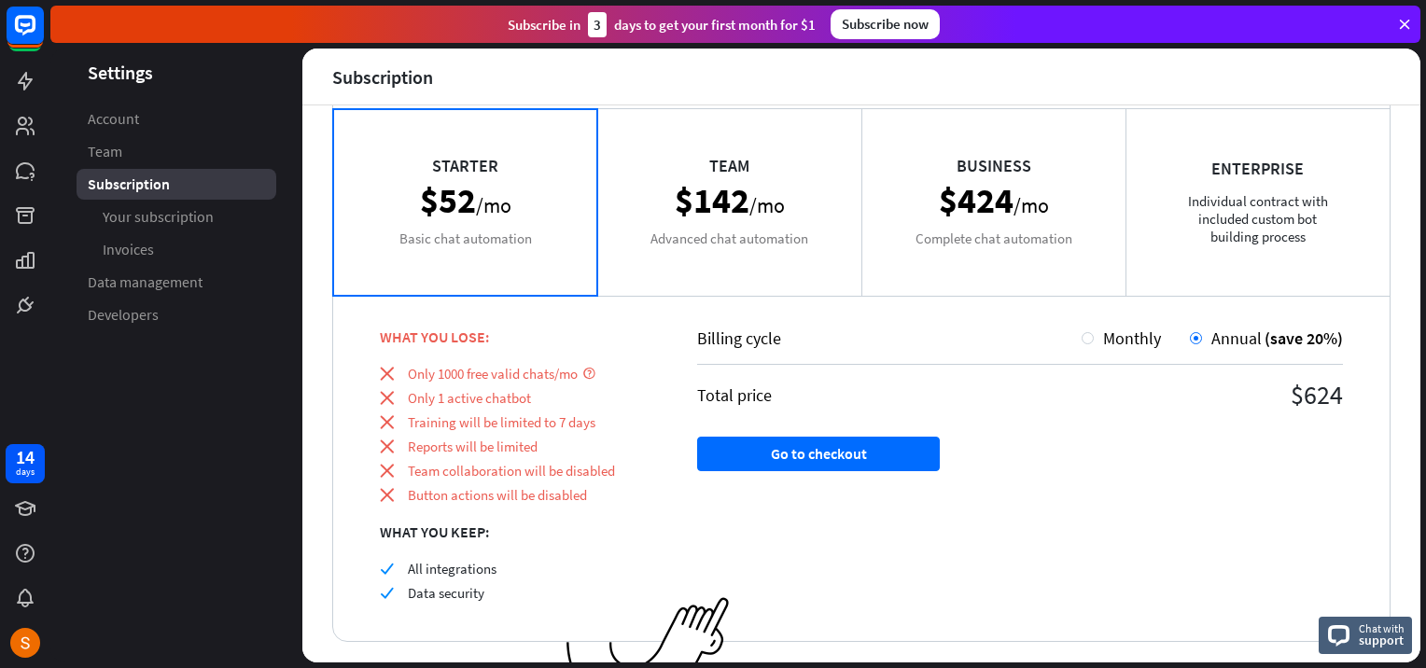
click at [728, 195] on div "Team $142 /mo Advanced chat automation" at bounding box center [729, 201] width 264 height 187
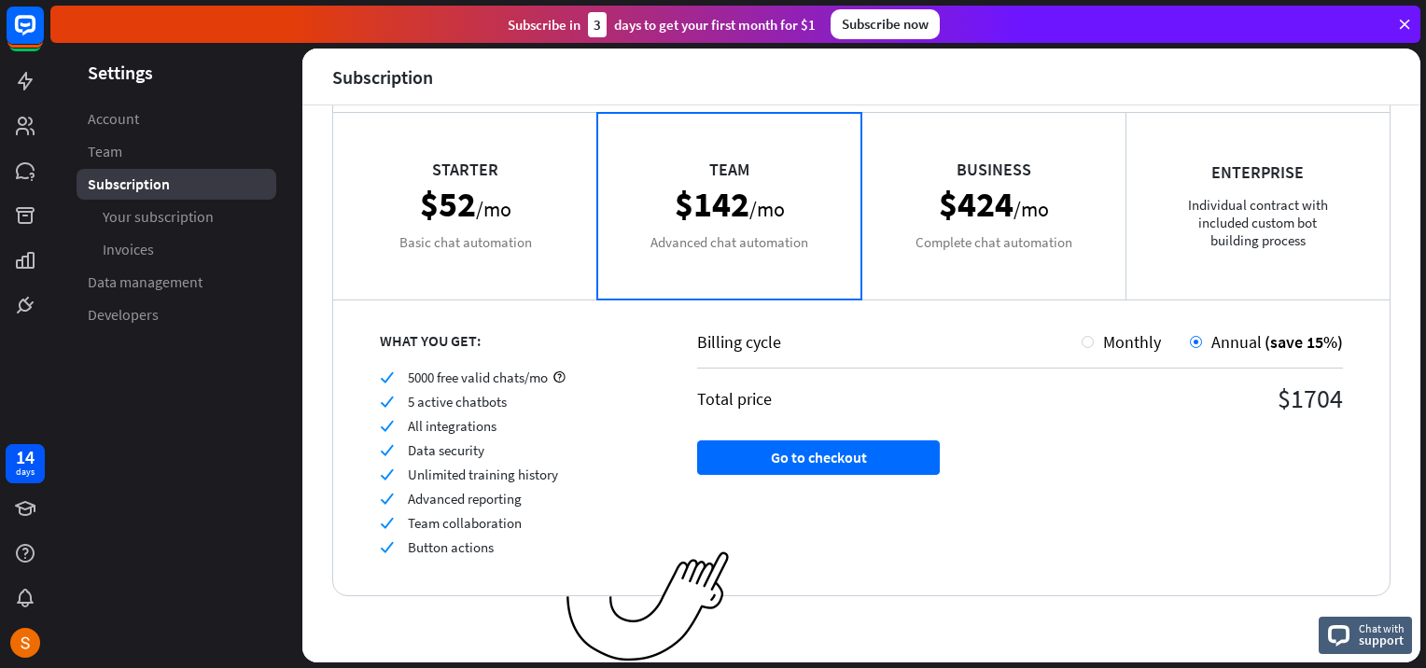
scroll to position [115, 0]
click at [485, 259] on div "Starter $52 /mo Basic chat automation" at bounding box center [465, 206] width 264 height 187
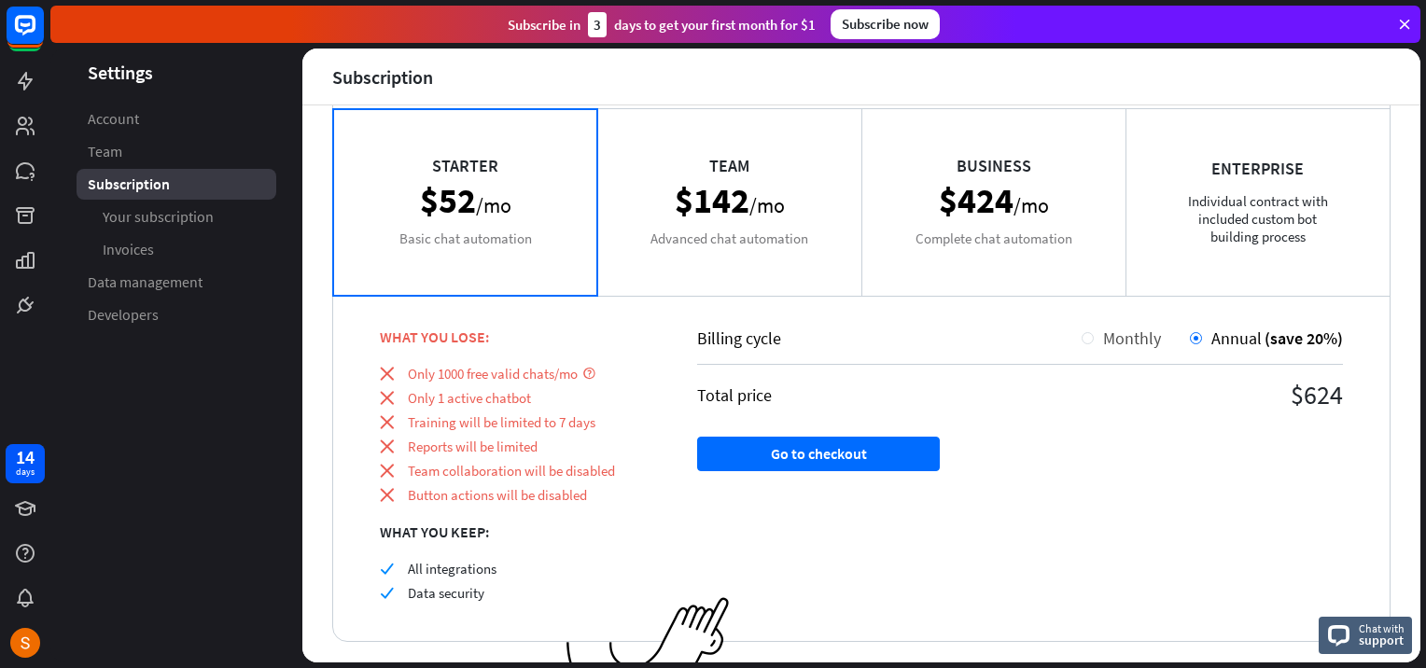
click at [1094, 338] on div "Monthly" at bounding box center [1127, 338] width 67 height 21
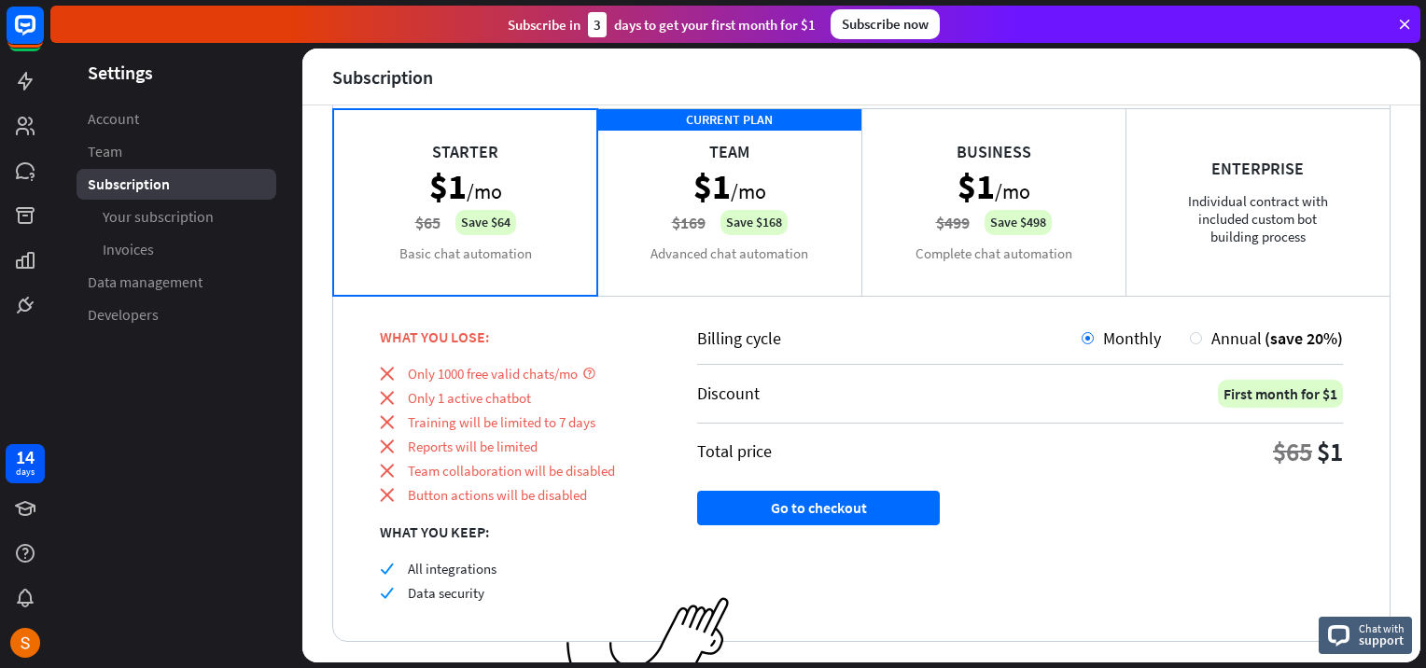
click at [687, 205] on div "CURRENT PLAN Team $1 /mo $169 Save $168 Advanced chat automation" at bounding box center [729, 201] width 264 height 187
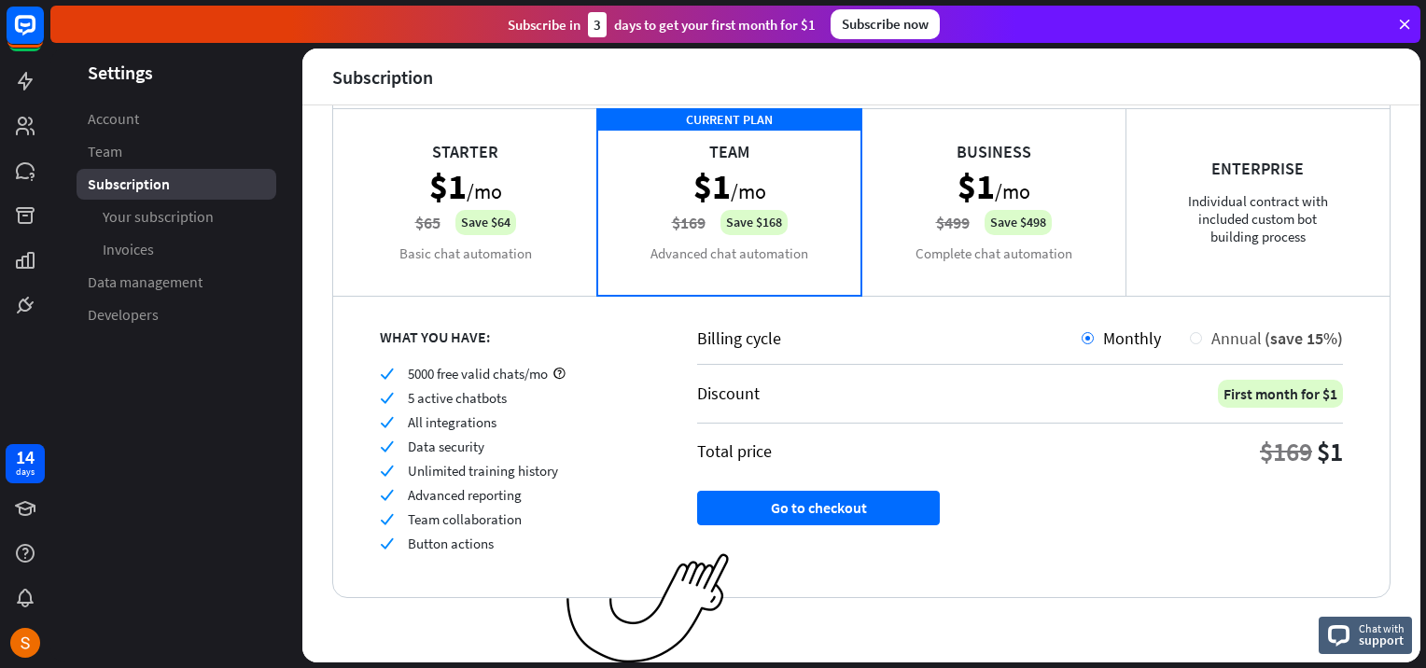
click at [1202, 343] on div "Annual (save 15%)" at bounding box center [1272, 338] width 141 height 21
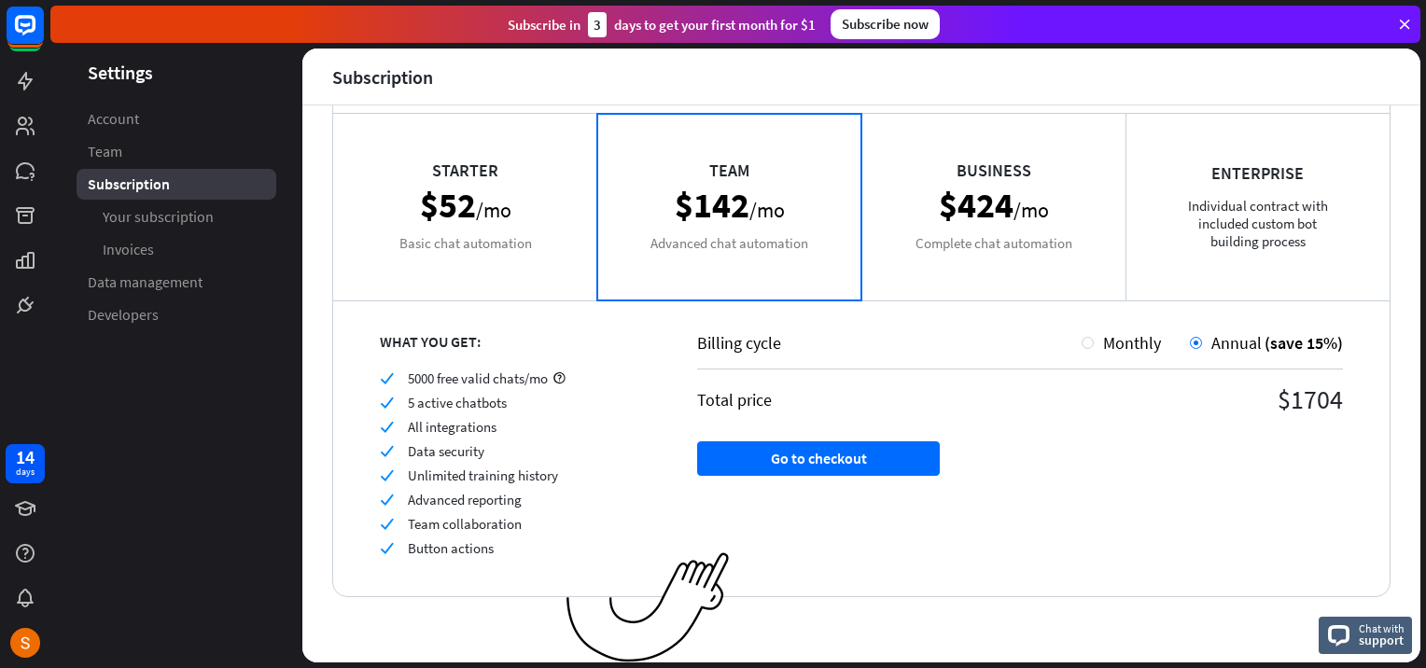
click at [912, 268] on div "Business $424 /mo Complete chat automation" at bounding box center [993, 206] width 264 height 187
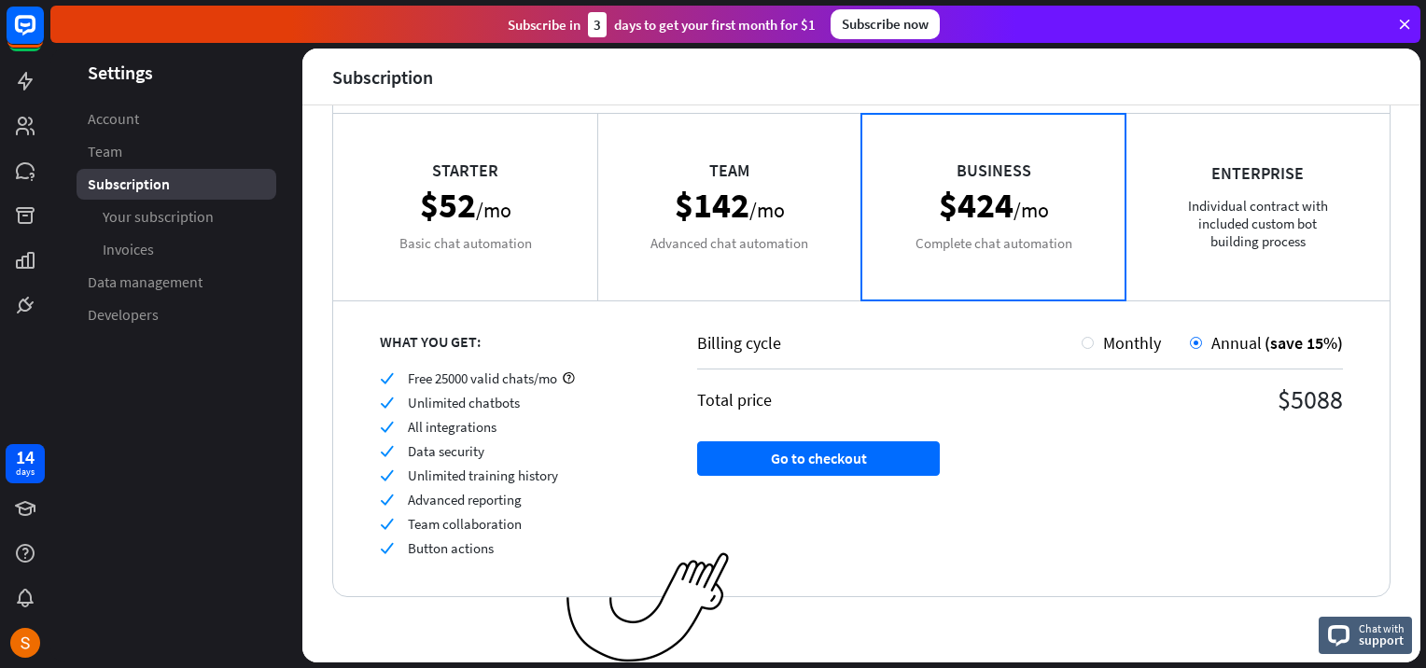
click at [1308, 190] on div "Enterprise Individual contract with included custom bot building process" at bounding box center [1257, 206] width 264 height 187
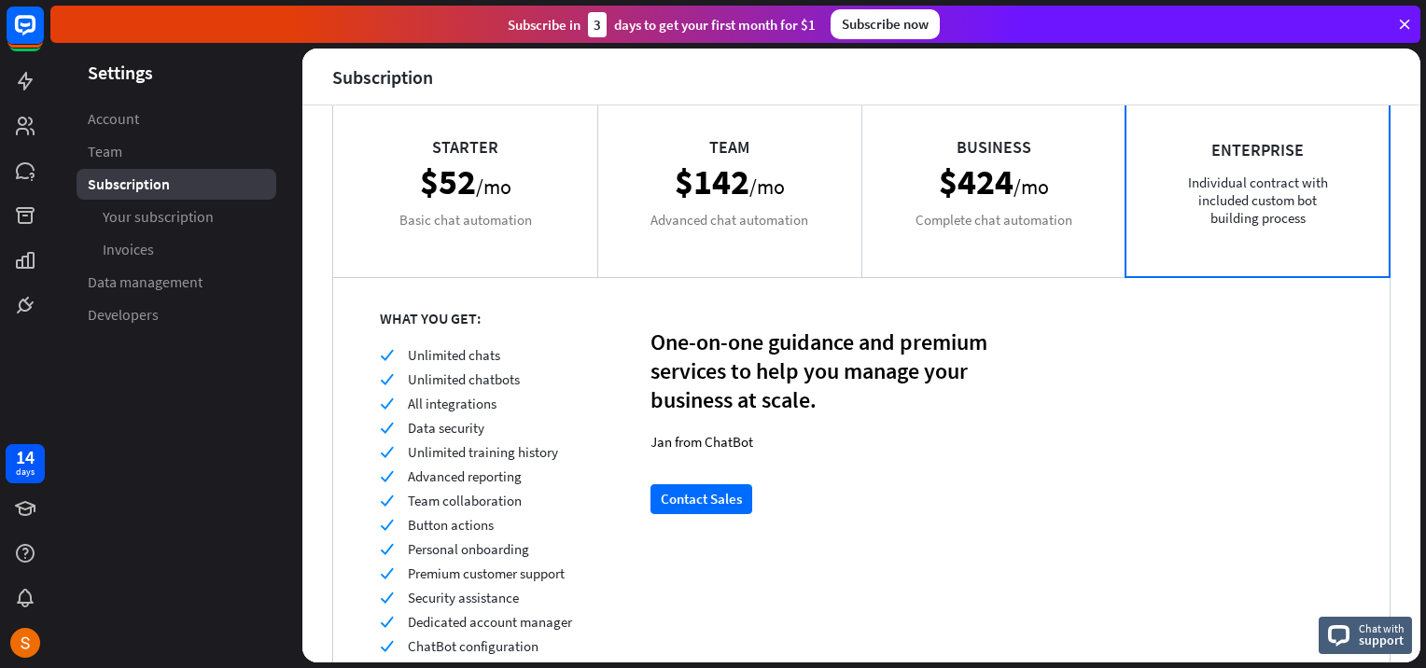
scroll to position [187, 0]
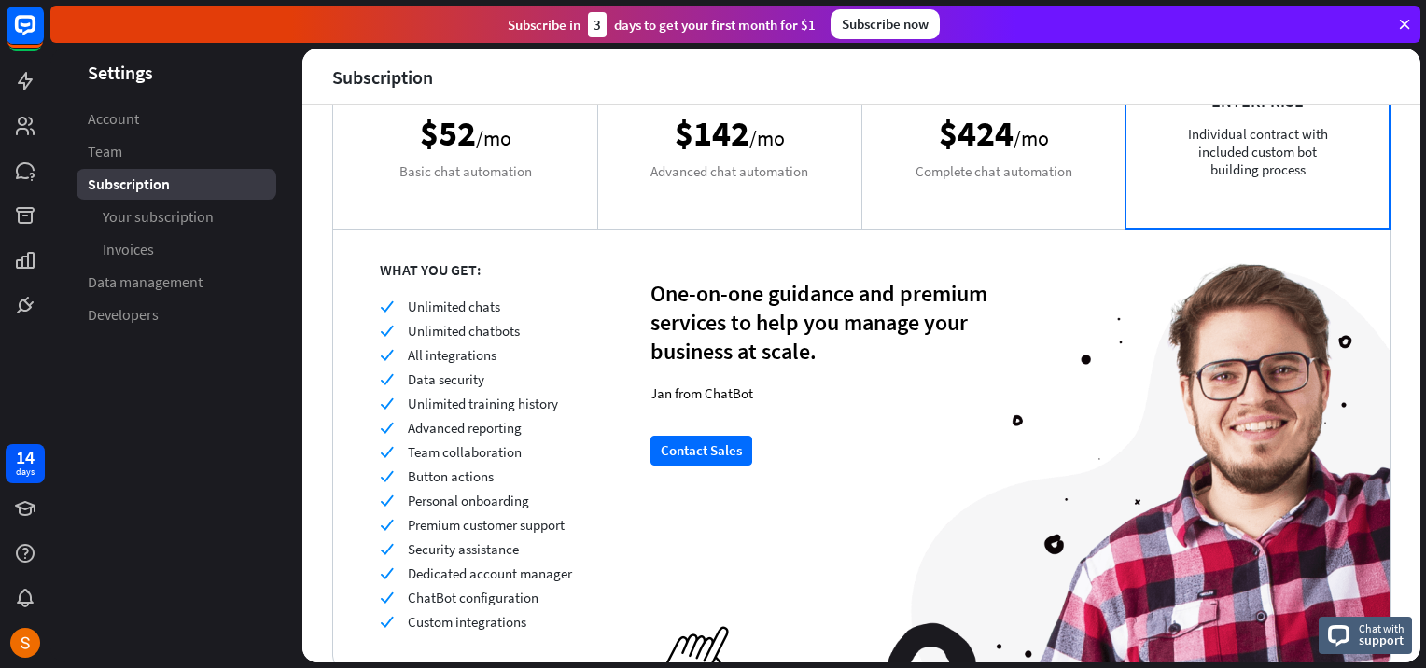
click at [1304, 158] on div "Enterprise Individual contract with included custom bot building process" at bounding box center [1257, 134] width 264 height 187
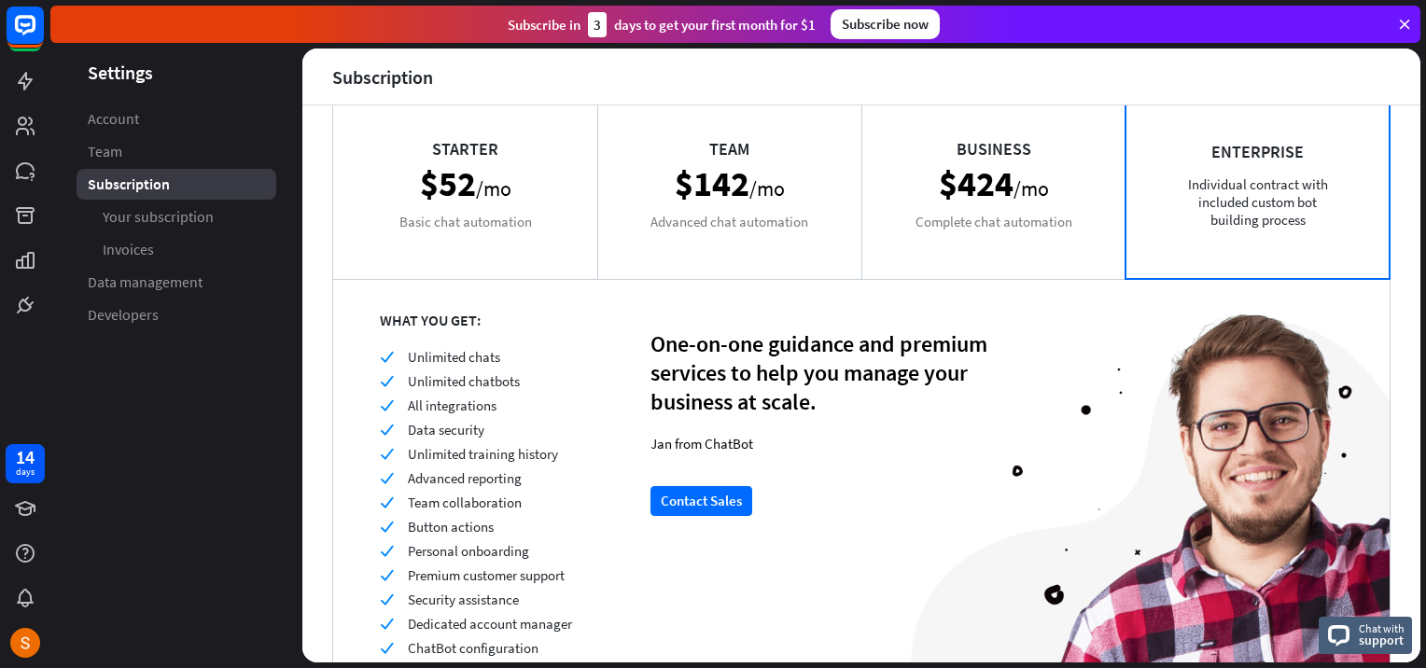
scroll to position [93, 0]
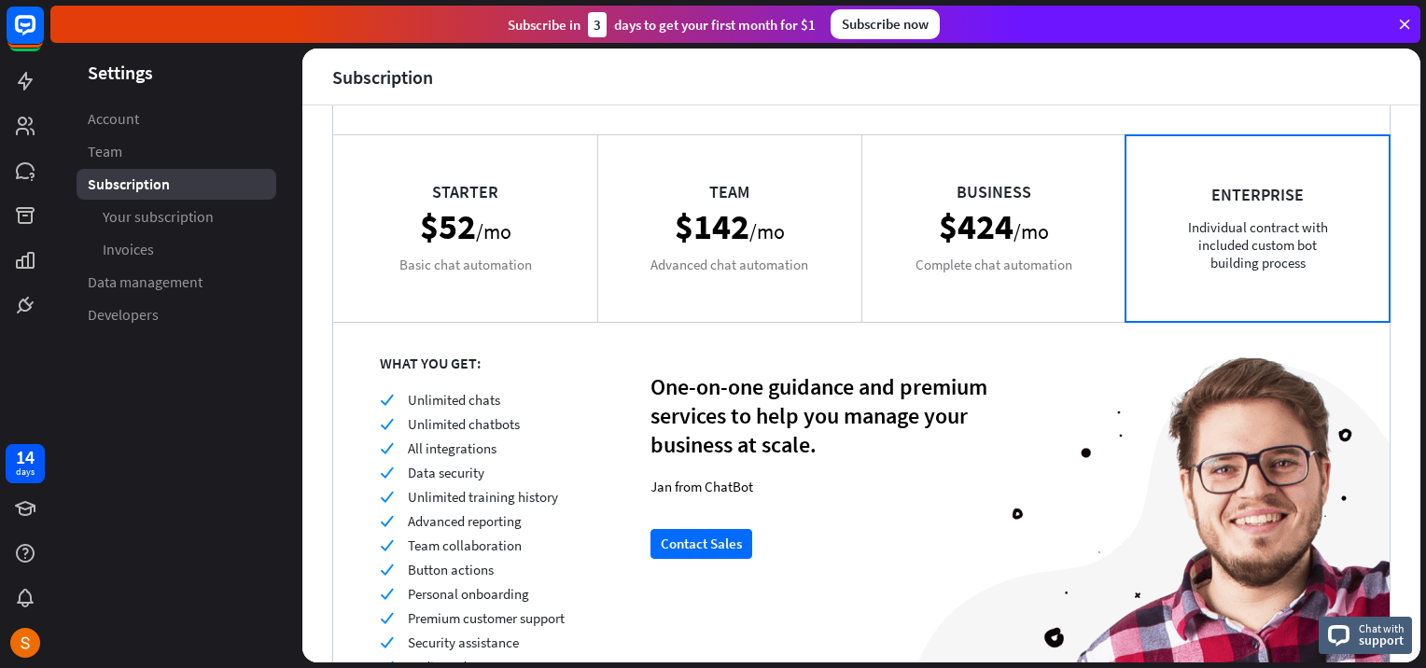
click at [1186, 248] on div "Enterprise Individual contract with included custom bot building process" at bounding box center [1257, 227] width 264 height 187
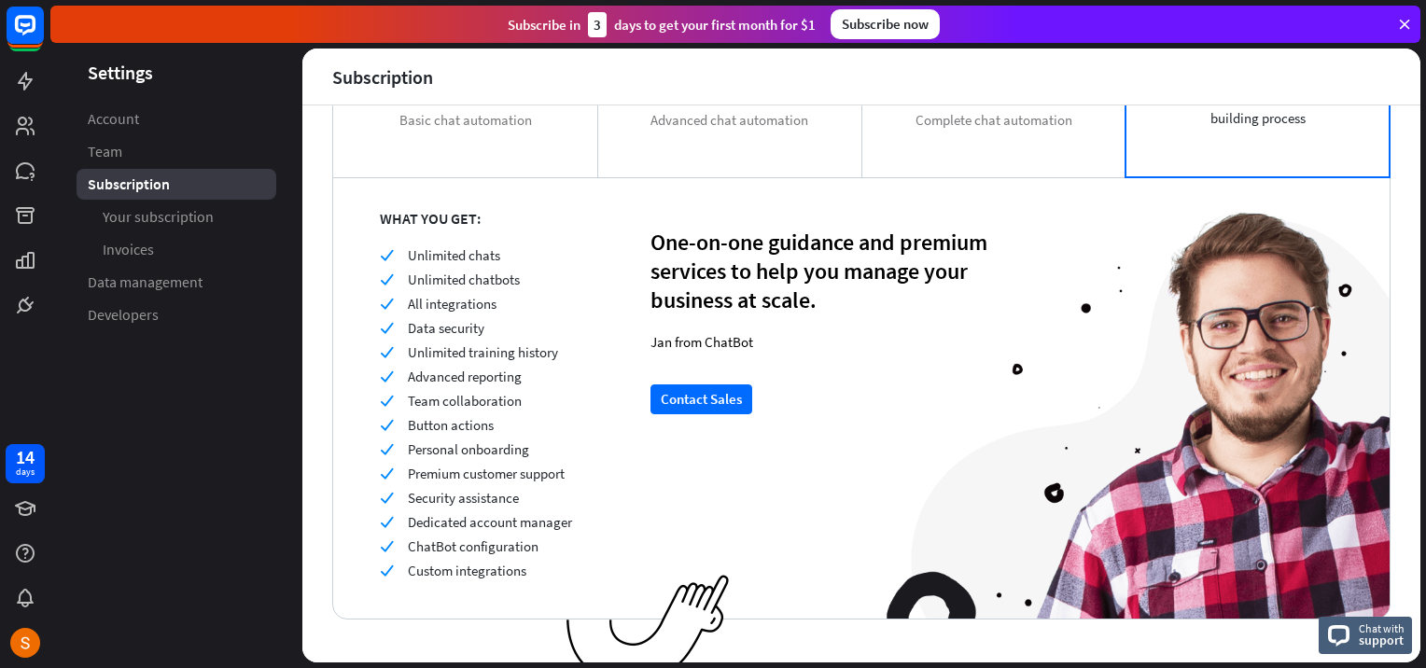
scroll to position [259, 0]
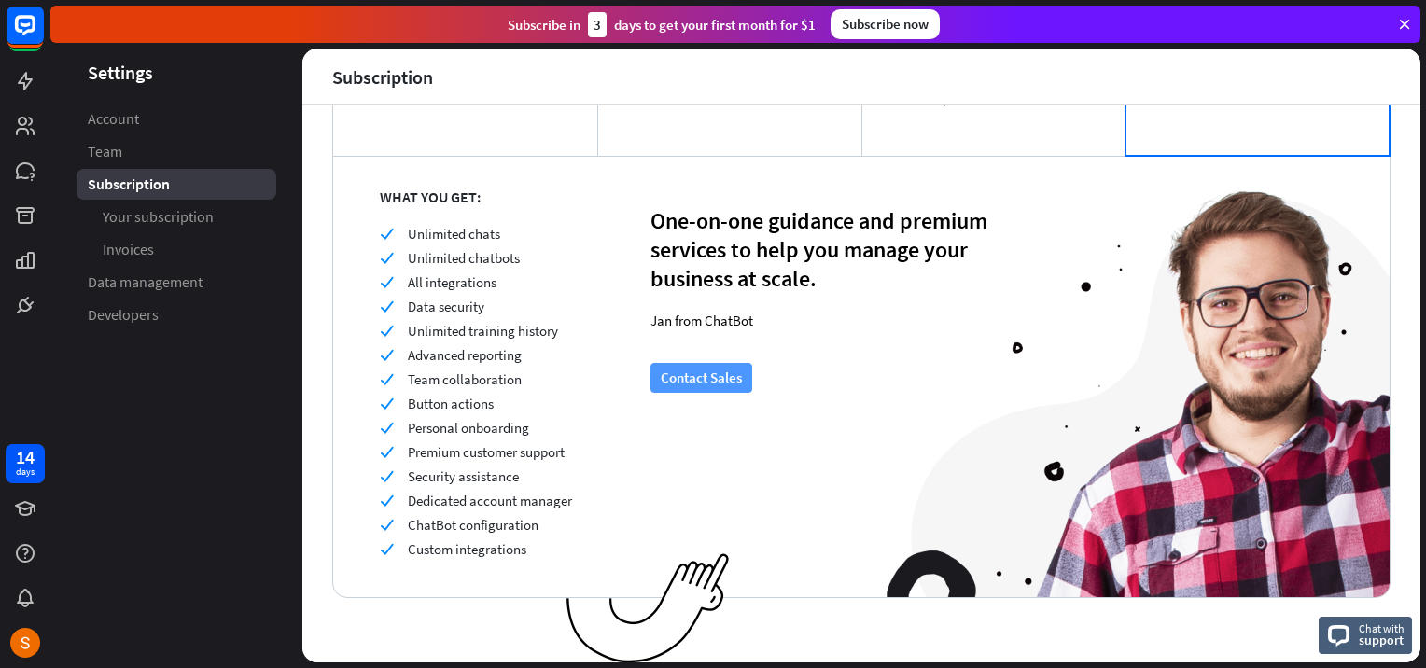
click at [739, 384] on button "Contact Sales" at bounding box center [701, 378] width 102 height 30
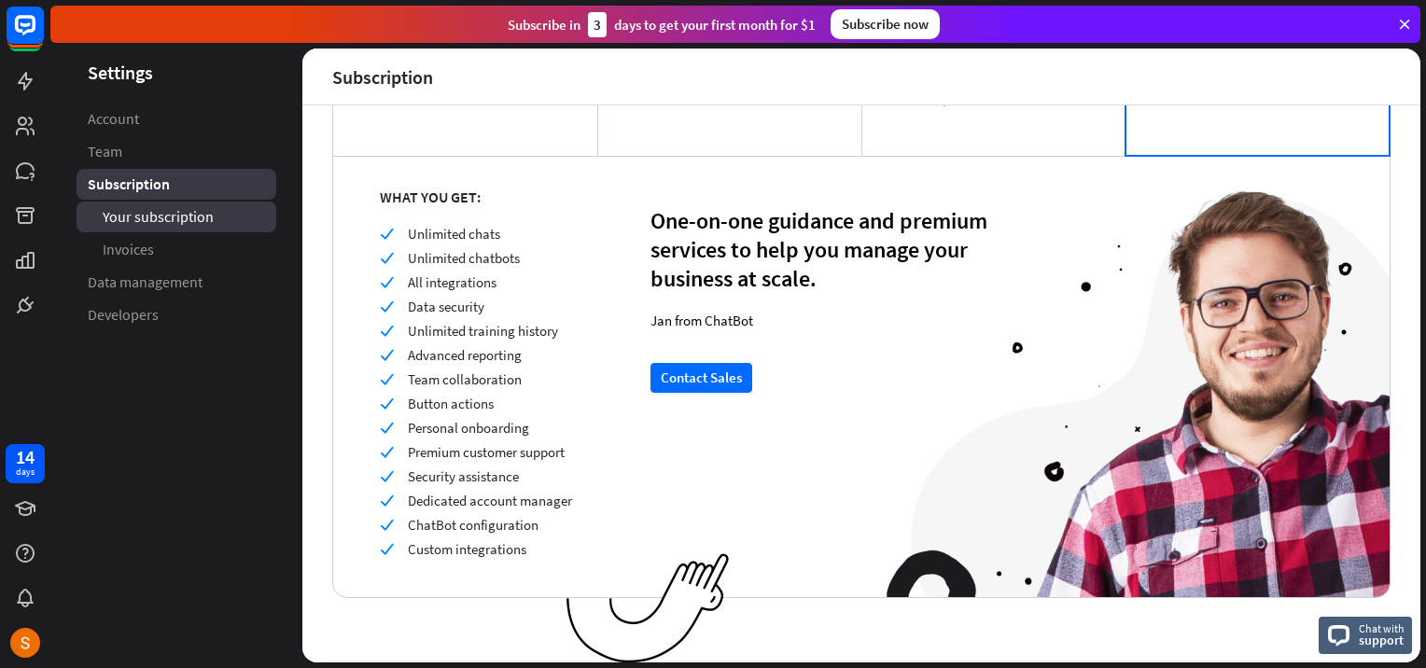
click at [183, 210] on span "Your subscription" at bounding box center [158, 217] width 111 height 20
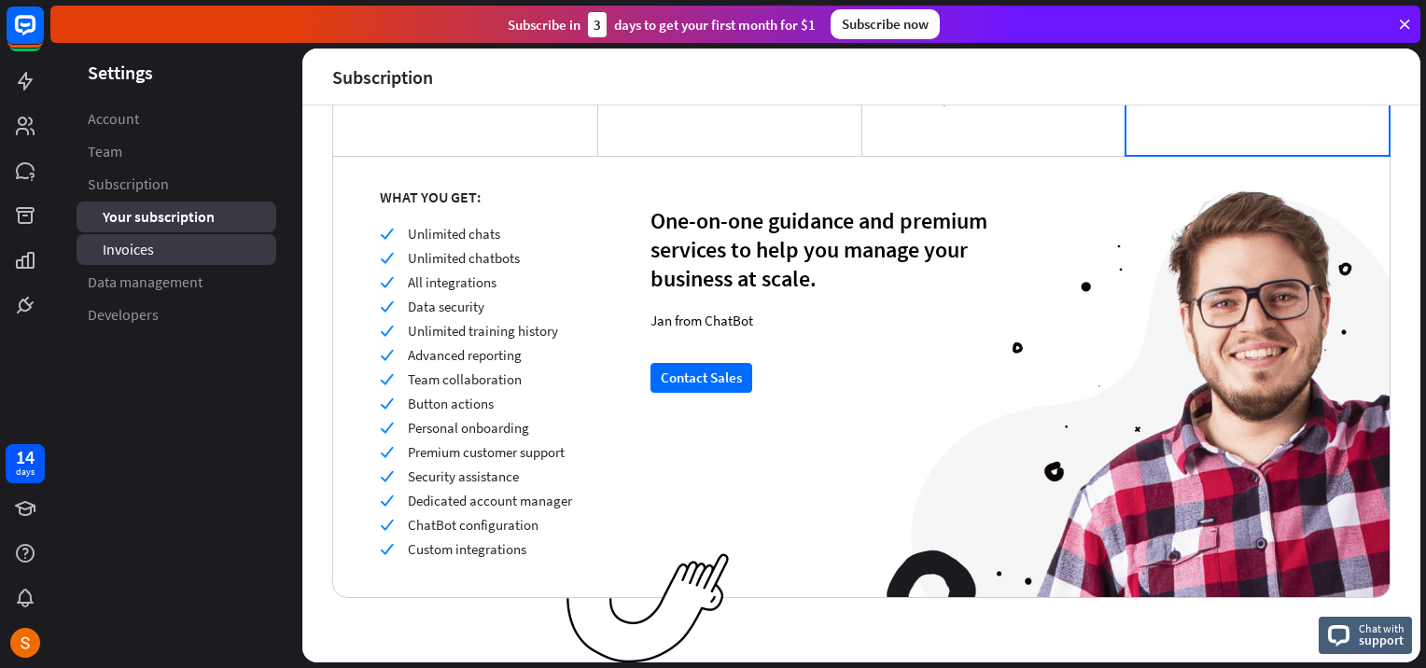
click at [155, 255] on link "Invoices" at bounding box center [177, 249] width 200 height 31
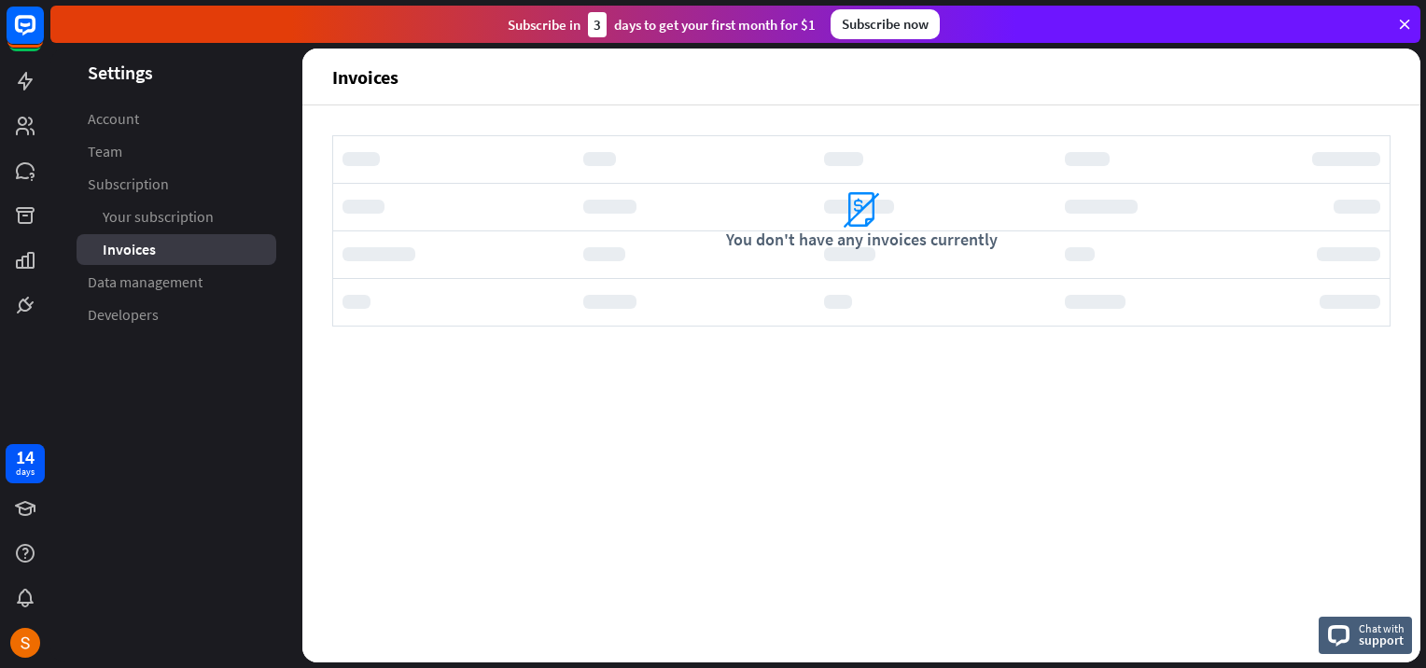
click at [211, 258] on div "Invoices" at bounding box center [177, 249] width 200 height 31
click at [202, 288] on span "Data management" at bounding box center [145, 282] width 115 height 20
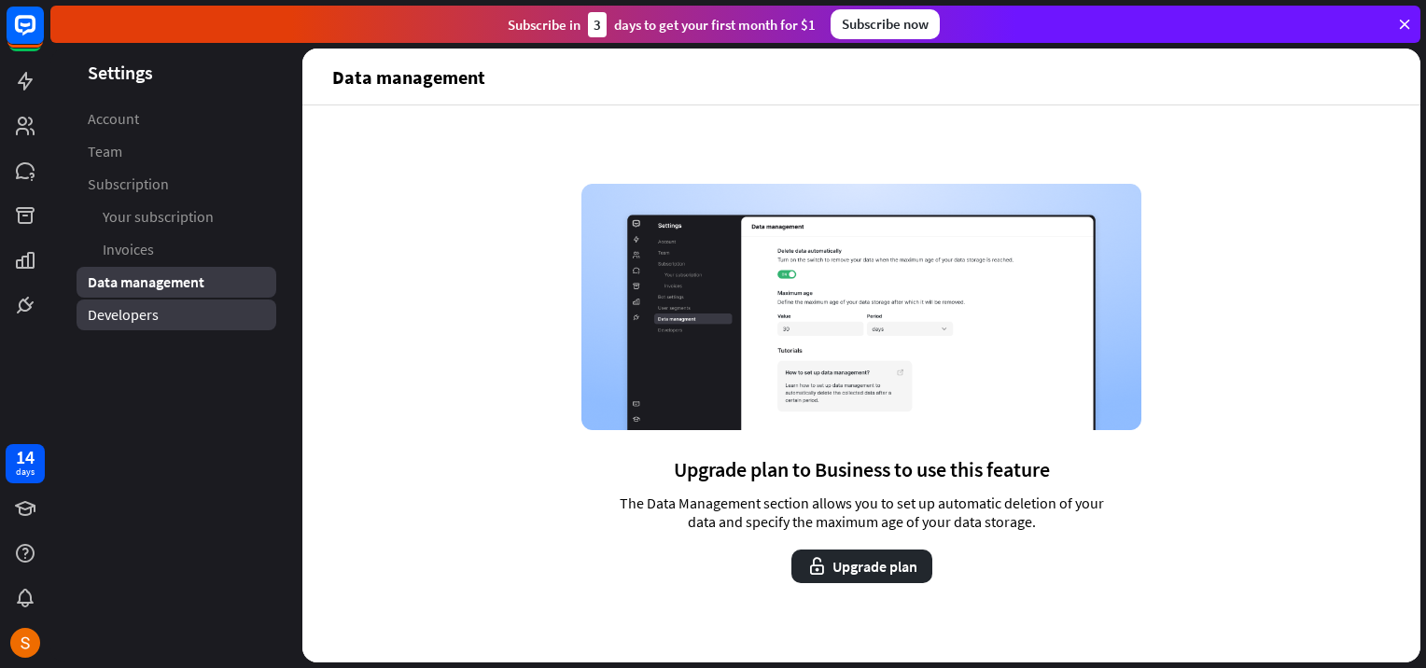
click at [216, 311] on link "Developers" at bounding box center [177, 315] width 200 height 31
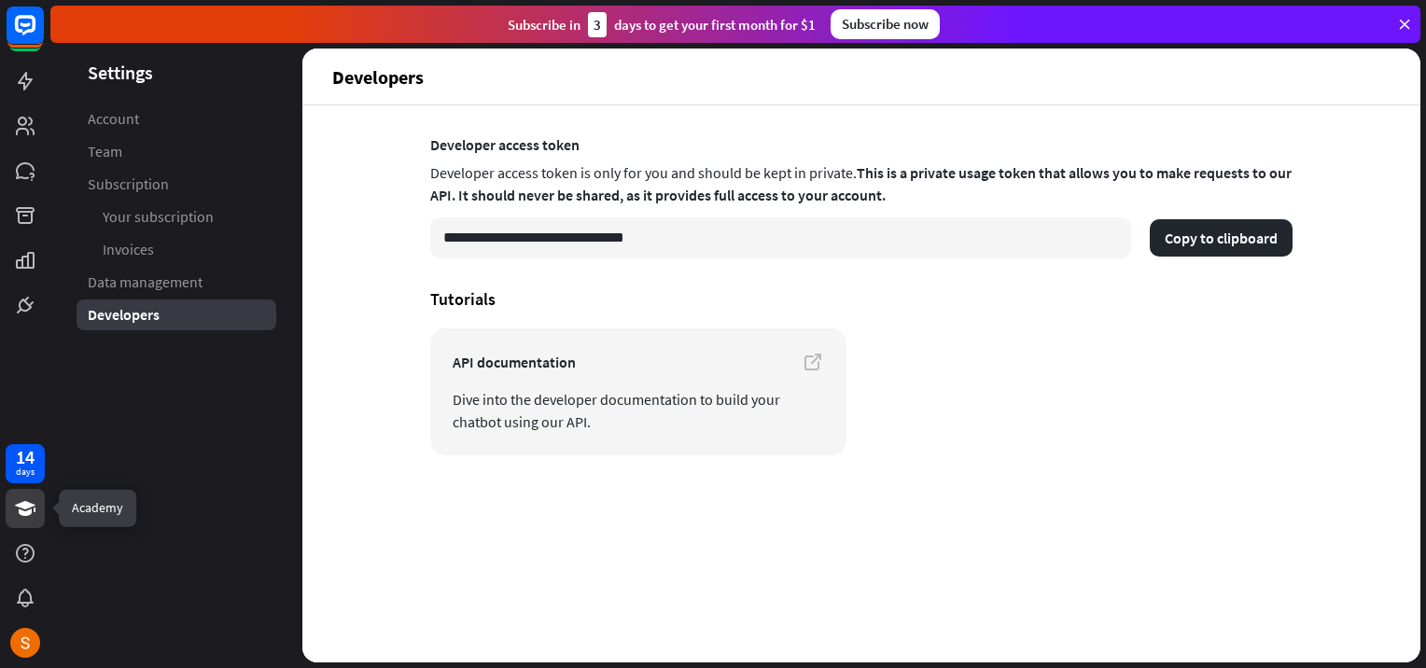
click at [22, 518] on icon at bounding box center [25, 508] width 22 height 22
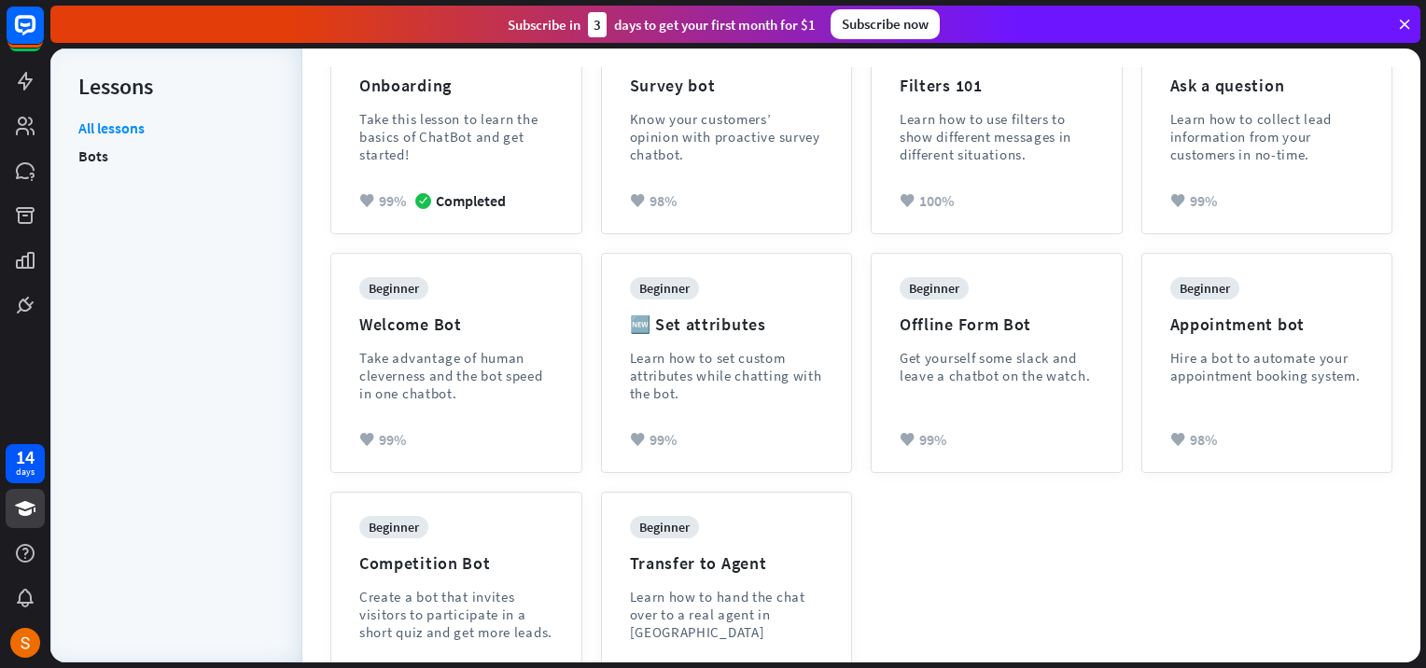
scroll to position [357, 0]
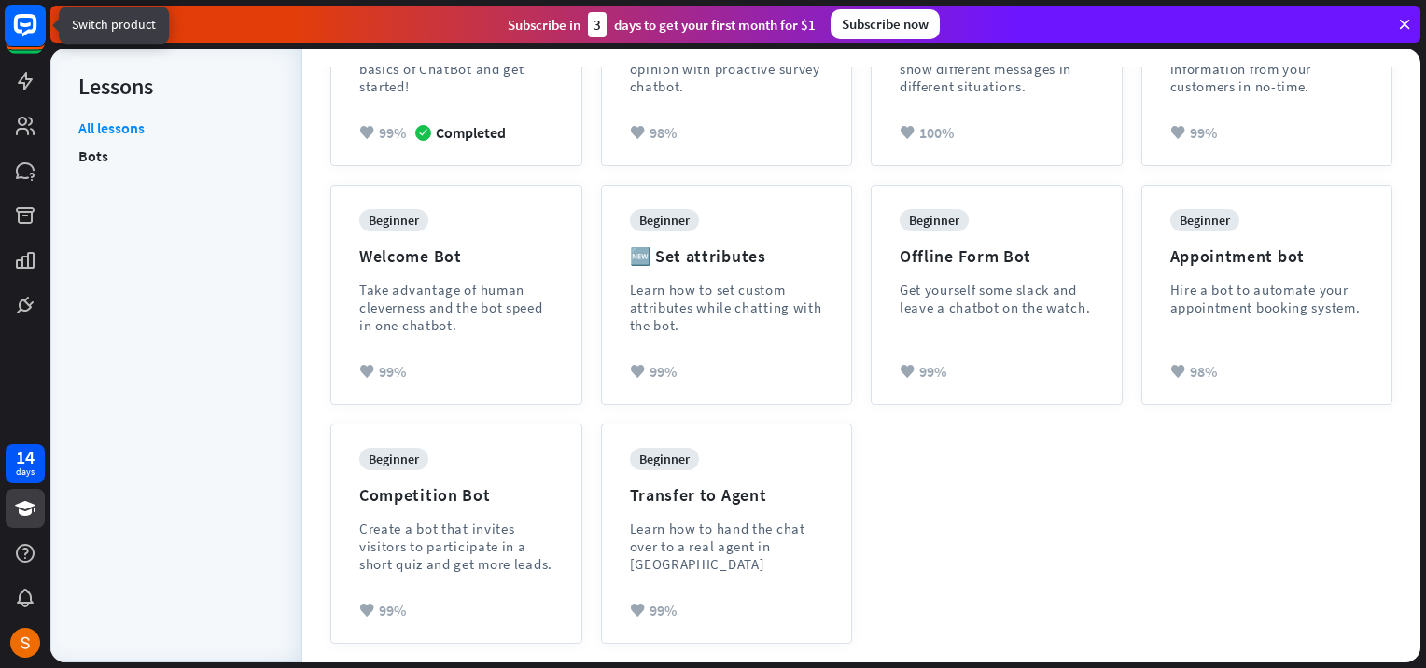
click at [19, 26] on rect at bounding box center [25, 25] width 41 height 41
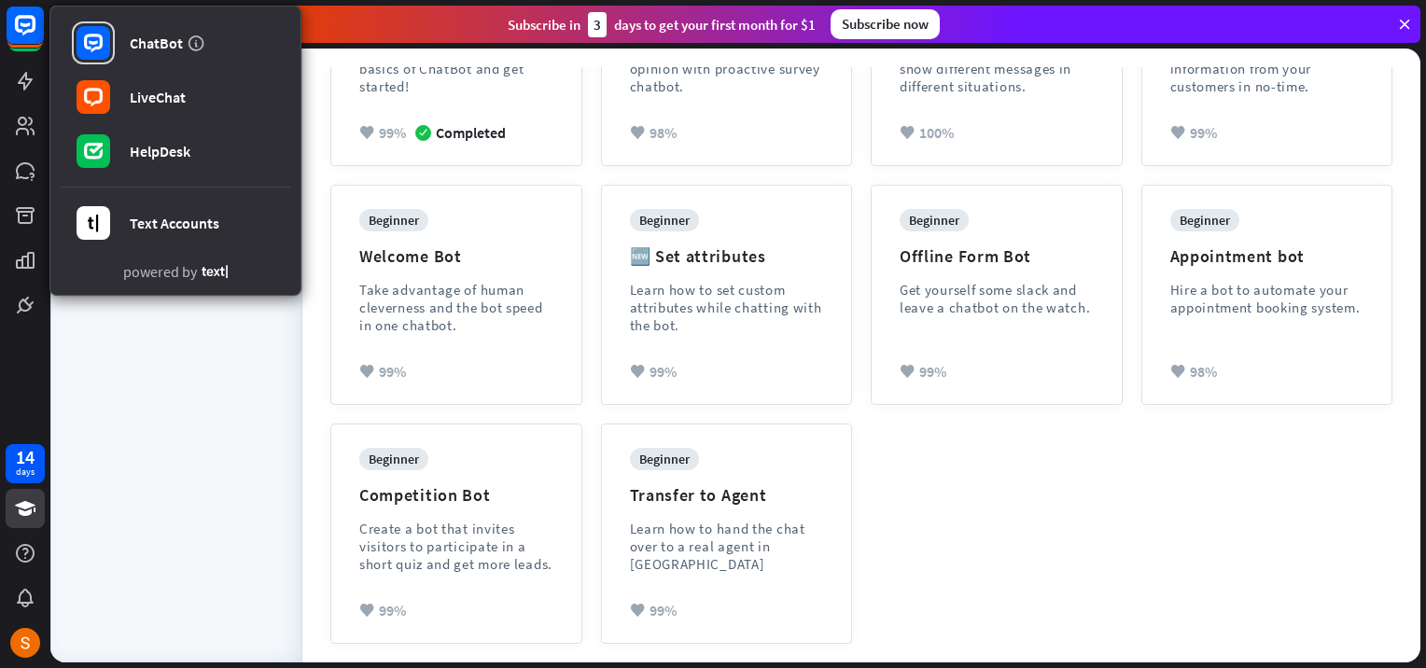
click at [146, 382] on div "All lessons Bots" at bounding box center [176, 381] width 196 height 525
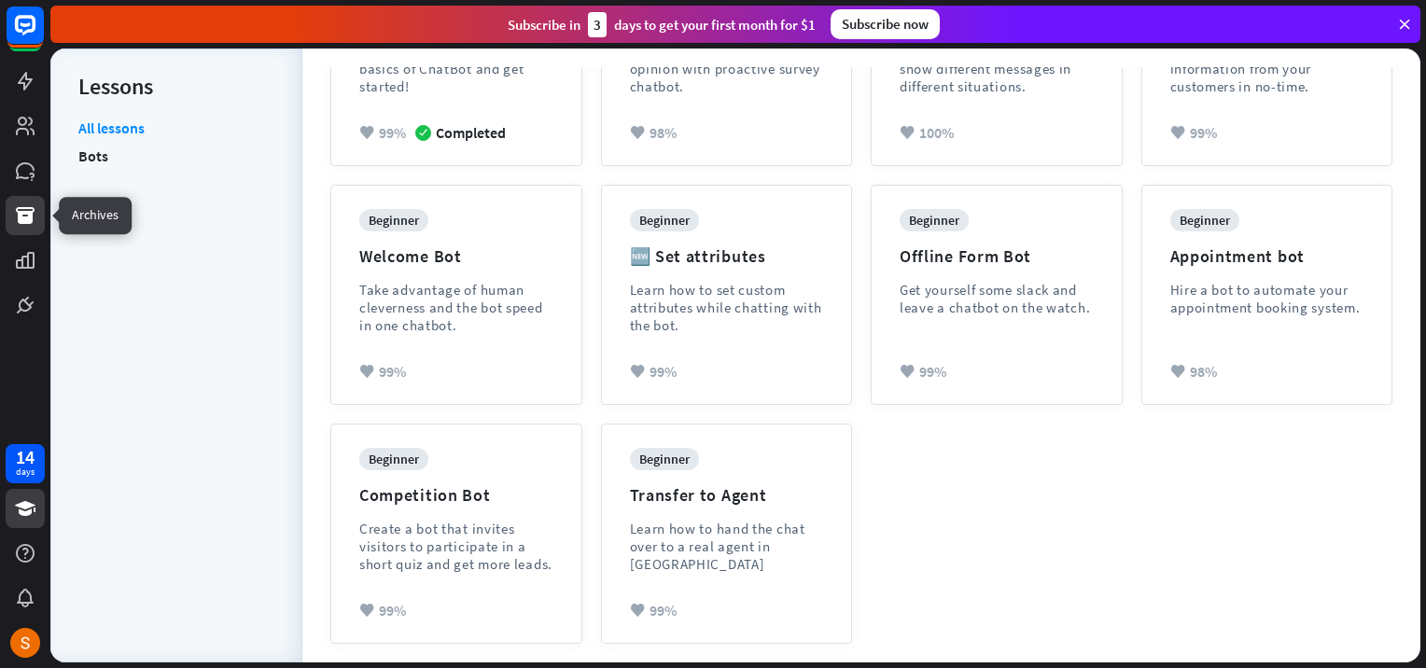
click at [17, 224] on icon at bounding box center [25, 215] width 22 height 22
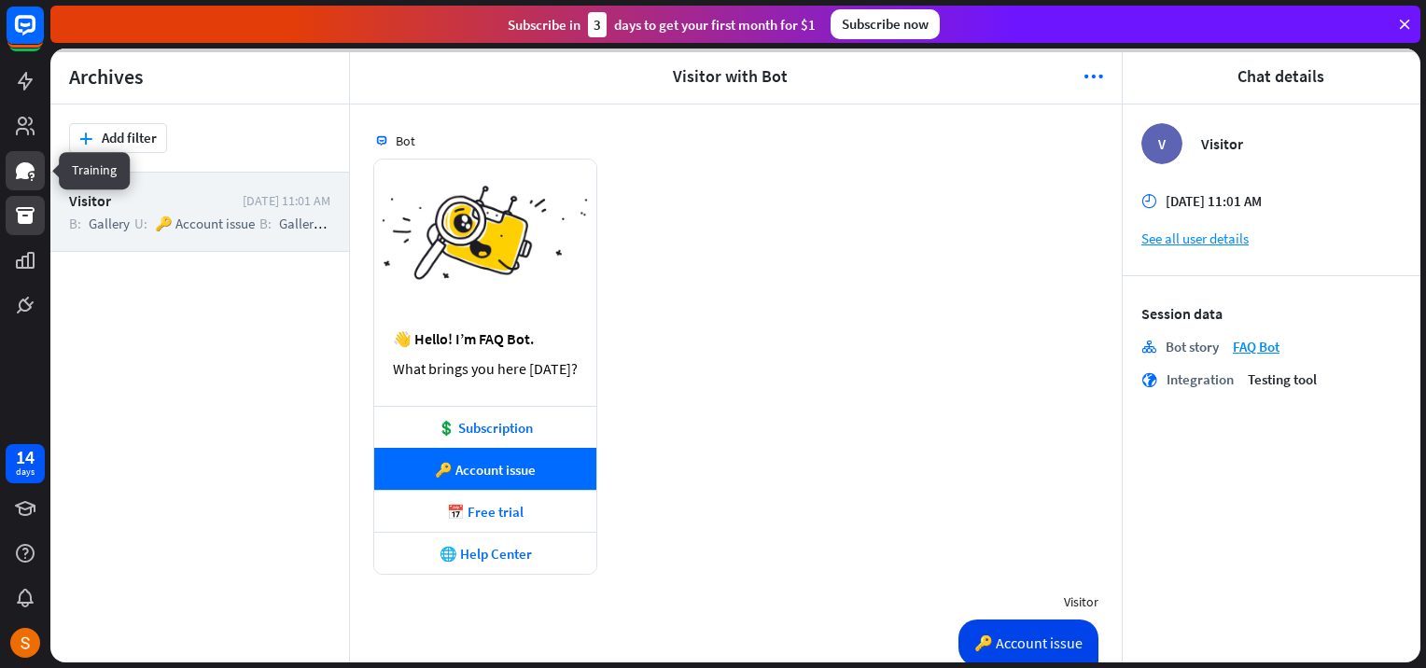
scroll to position [2035, 0]
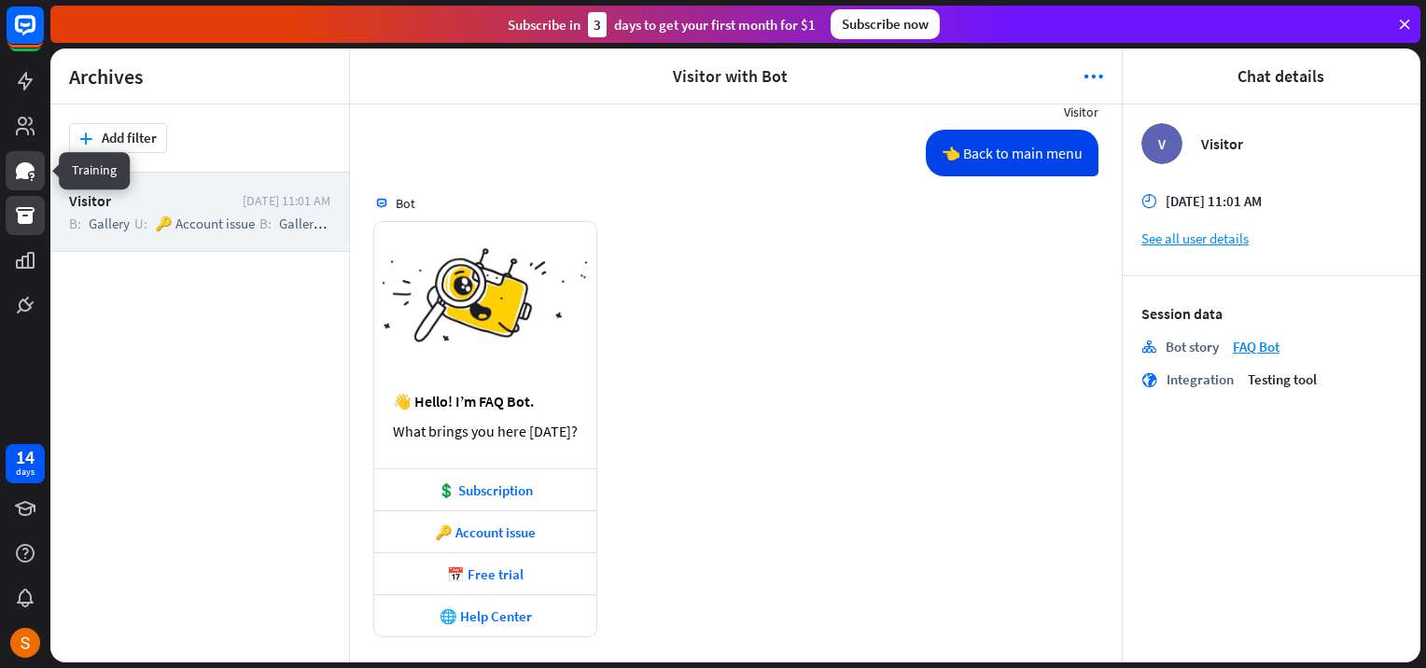
click at [23, 175] on icon at bounding box center [25, 170] width 19 height 17
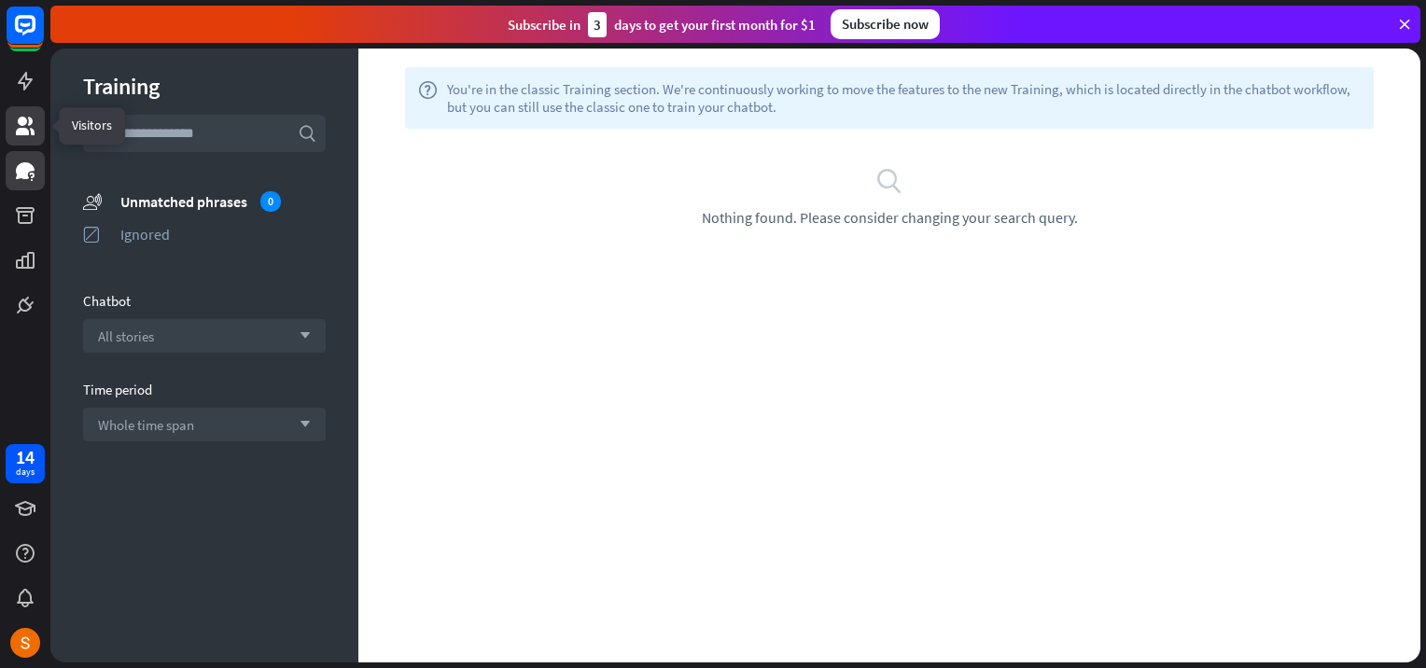
click at [19, 140] on link at bounding box center [25, 125] width 39 height 39
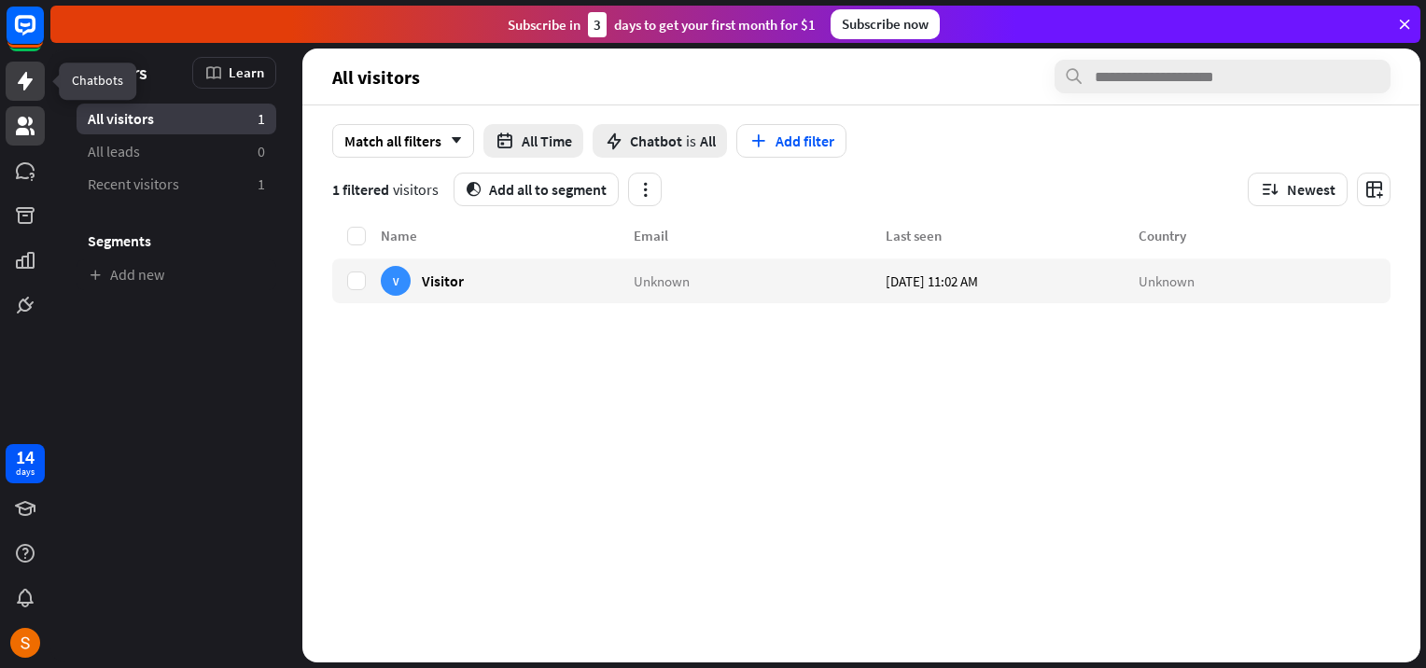
click at [15, 91] on icon at bounding box center [25, 81] width 22 height 22
